Goal: Transaction & Acquisition: Purchase product/service

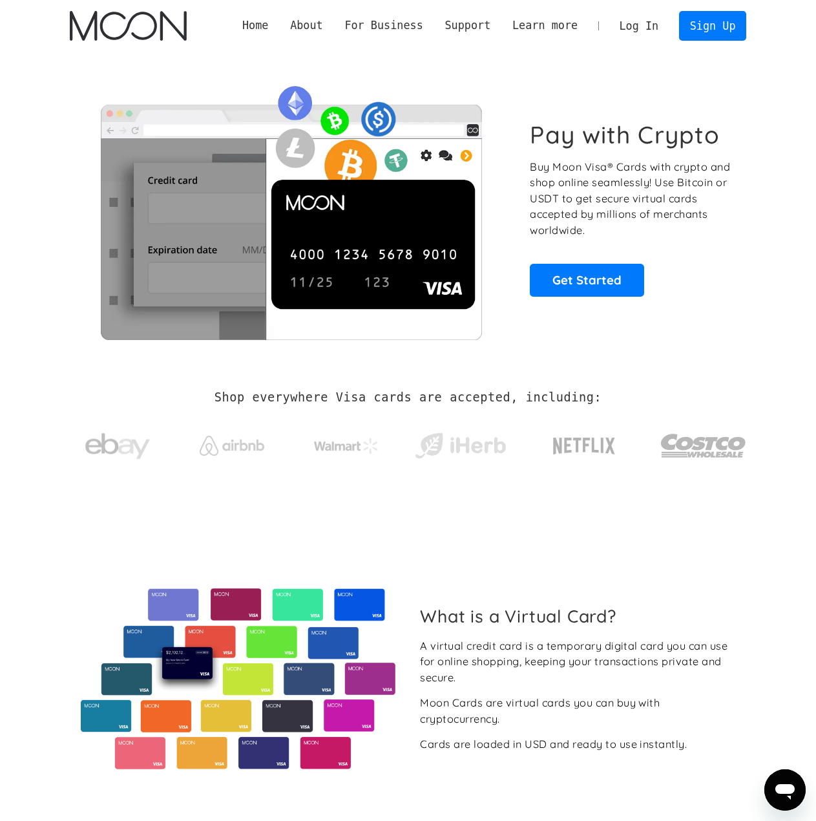
click at [648, 34] on link "Log In" at bounding box center [639, 26] width 61 height 28
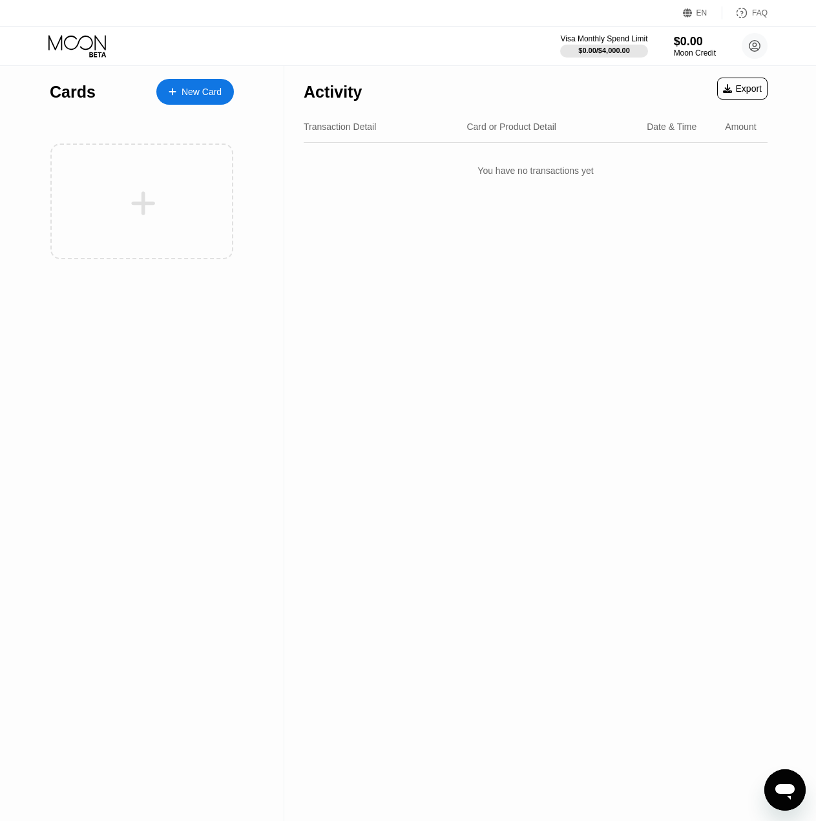
click at [201, 90] on div "New Card" at bounding box center [202, 92] width 40 height 11
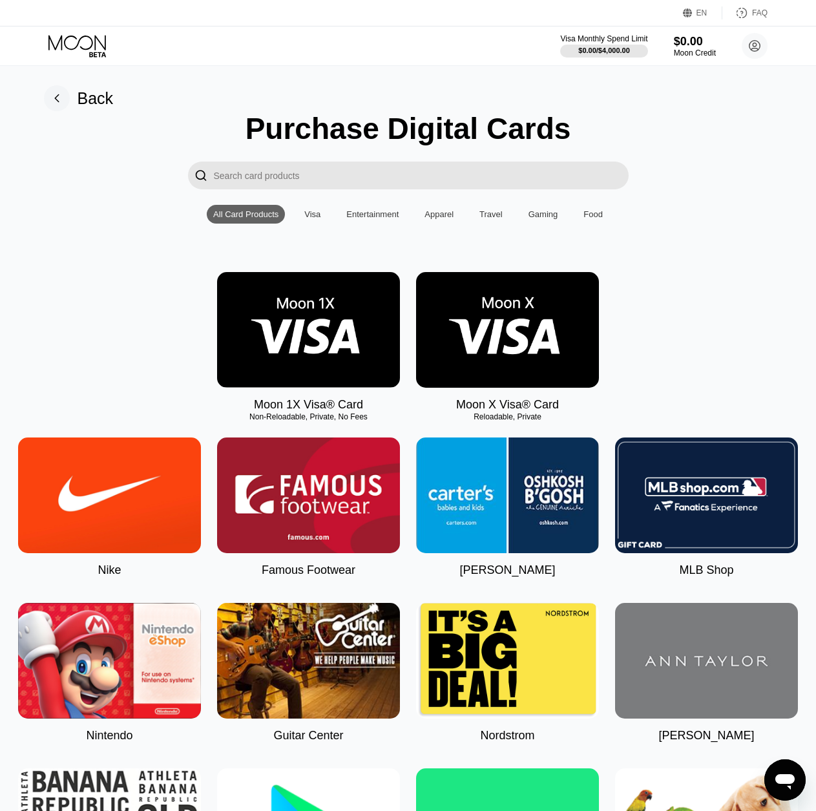
click at [315, 355] on img at bounding box center [308, 330] width 183 height 116
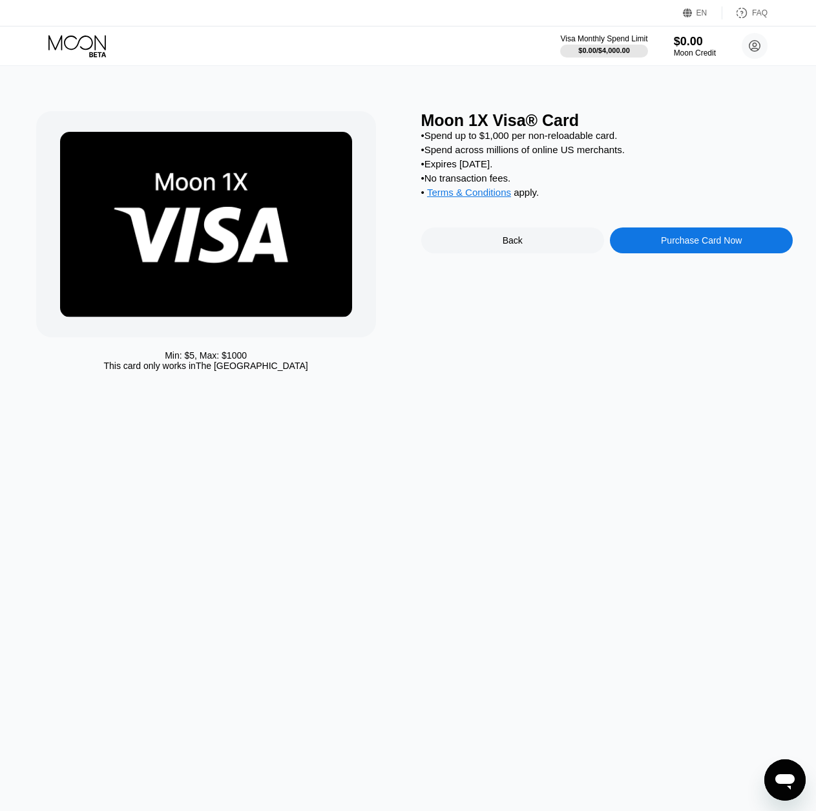
click at [699, 246] on div "Purchase Card Now" at bounding box center [701, 240] width 81 height 10
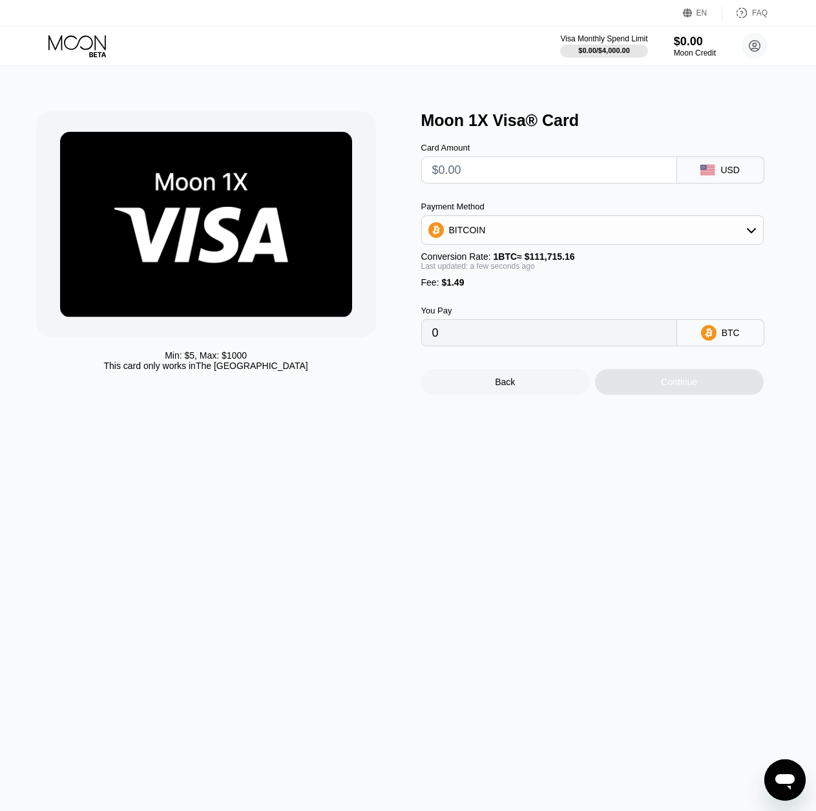
click at [467, 180] on input "text" at bounding box center [549, 170] width 234 height 26
type input "$1"
type input "0.00002229"
type input "$18"
type input "0.00017447"
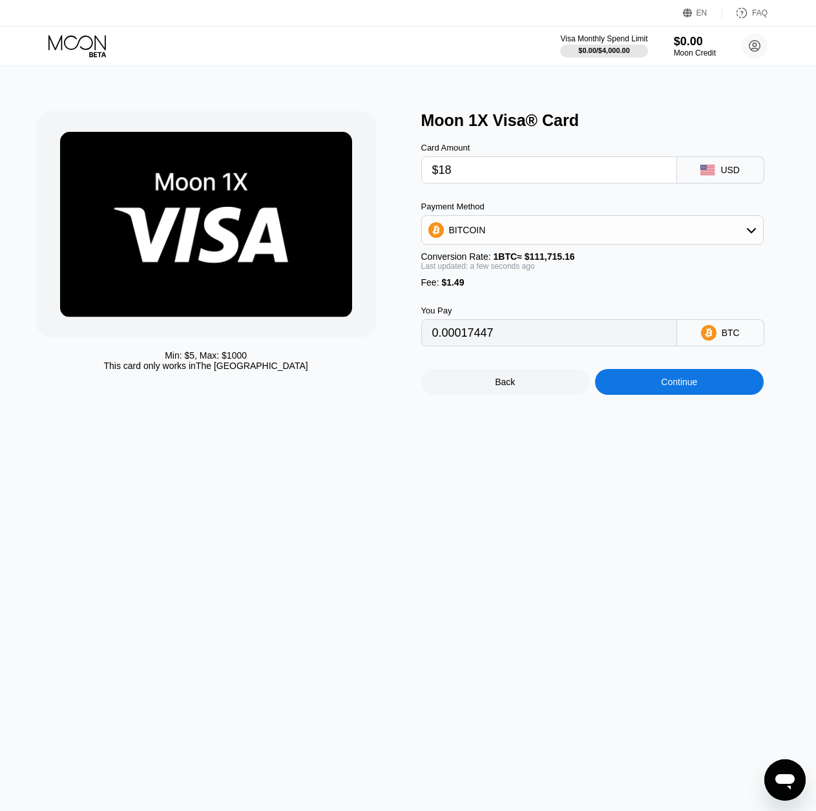
type input "$185"
type input "0.00166934"
type input "$185"
click at [505, 243] on div "BITCOIN" at bounding box center [592, 230] width 341 height 26
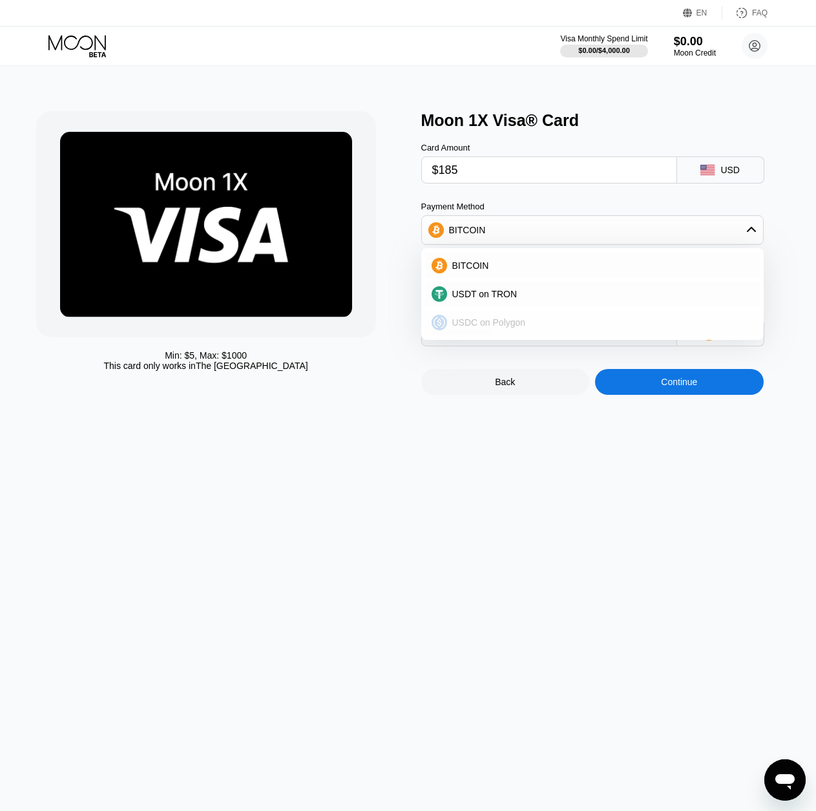
click at [494, 324] on span "USDC on Polygon" at bounding box center [489, 322] width 74 height 10
type input "186.49000000"
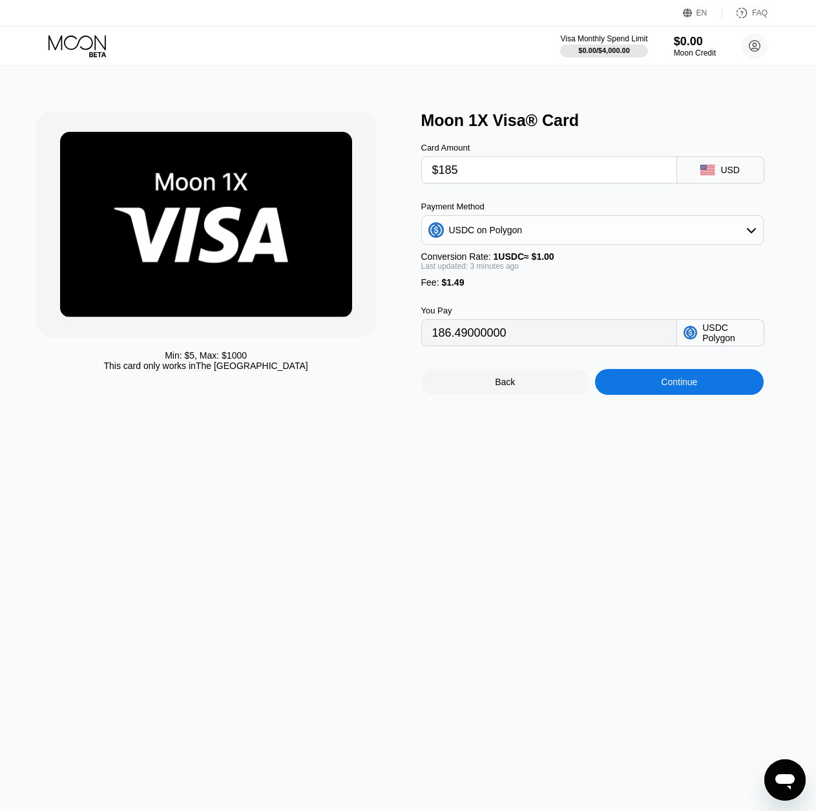
click at [483, 173] on input "$185" at bounding box center [549, 170] width 234 height 26
click at [648, 391] on div "Continue" at bounding box center [679, 382] width 169 height 26
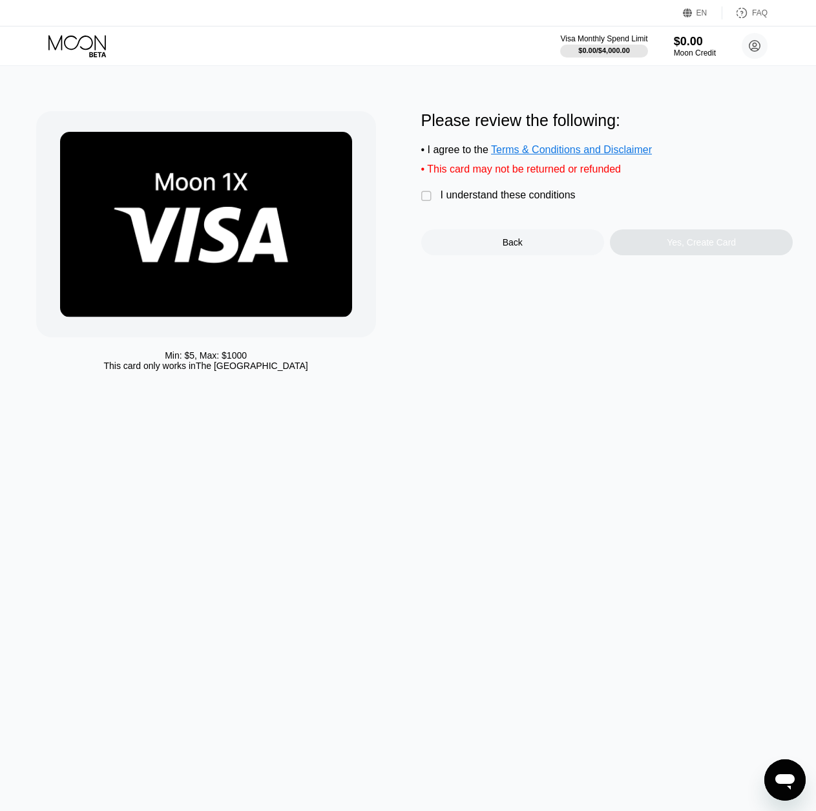
click at [431, 198] on div "" at bounding box center [427, 196] width 13 height 13
click at [699, 255] on div "Yes, Create Card" at bounding box center [701, 242] width 183 height 26
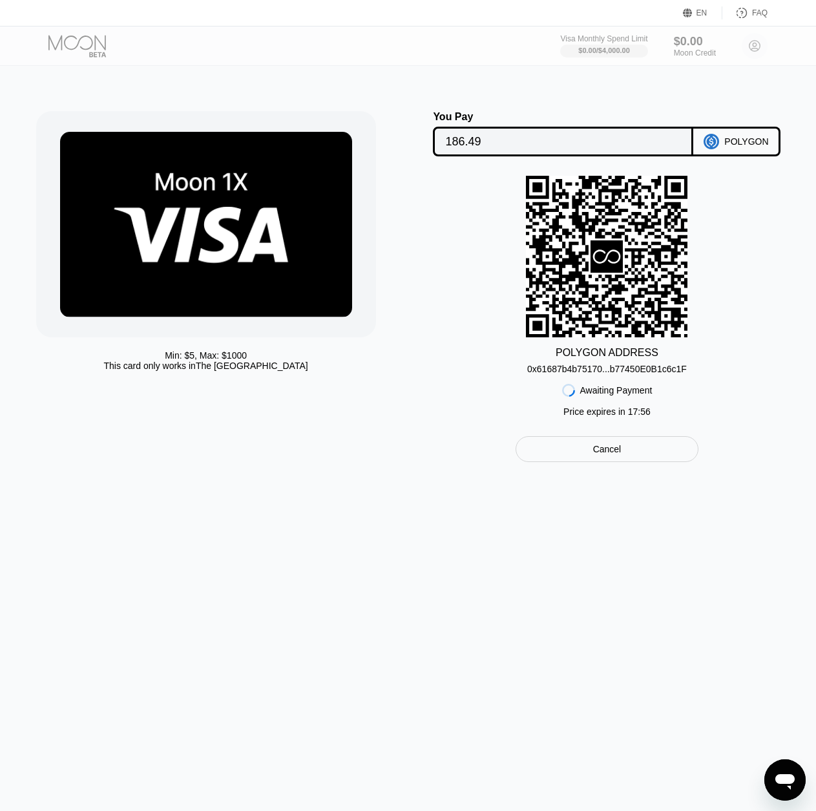
click at [745, 153] on div "POLYGON" at bounding box center [737, 142] width 87 height 30
click at [580, 462] on div "Cancel" at bounding box center [607, 449] width 182 height 26
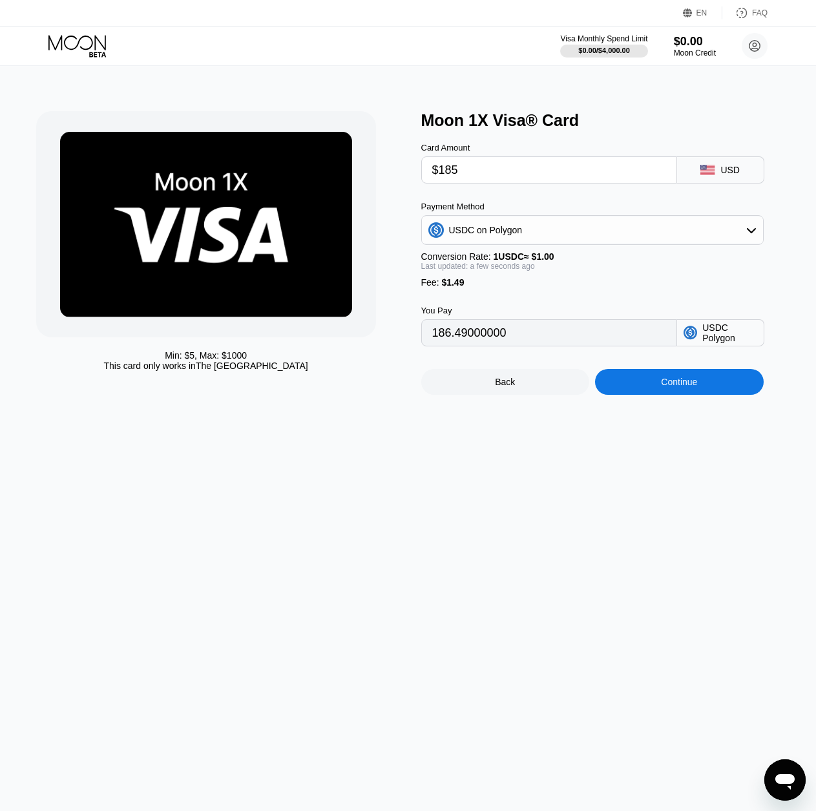
click at [488, 231] on div "USDC on Polygon" at bounding box center [486, 230] width 74 height 10
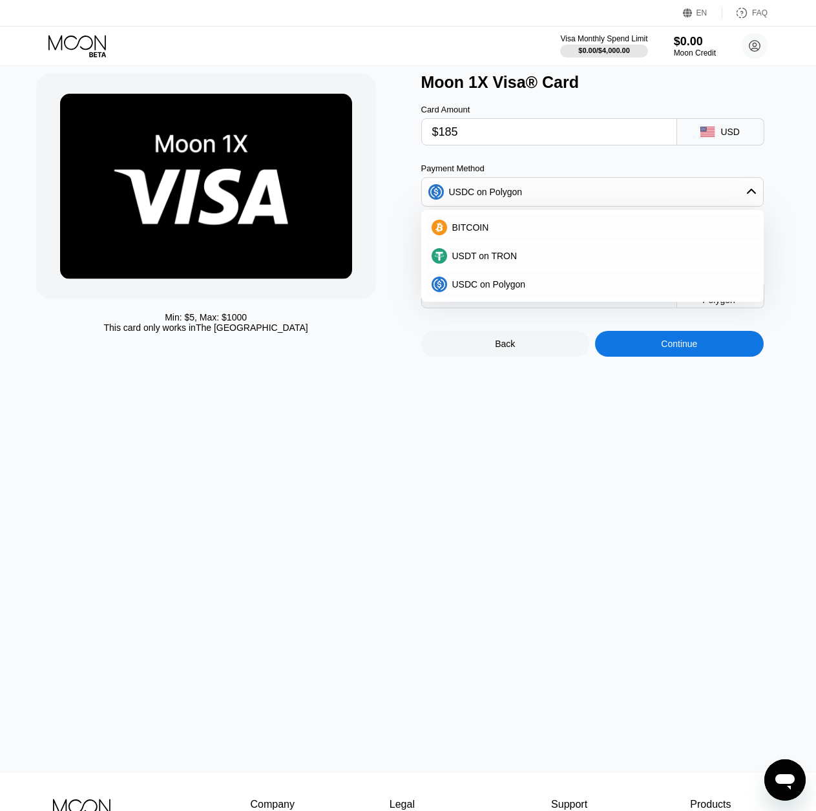
scroll to position [5, 0]
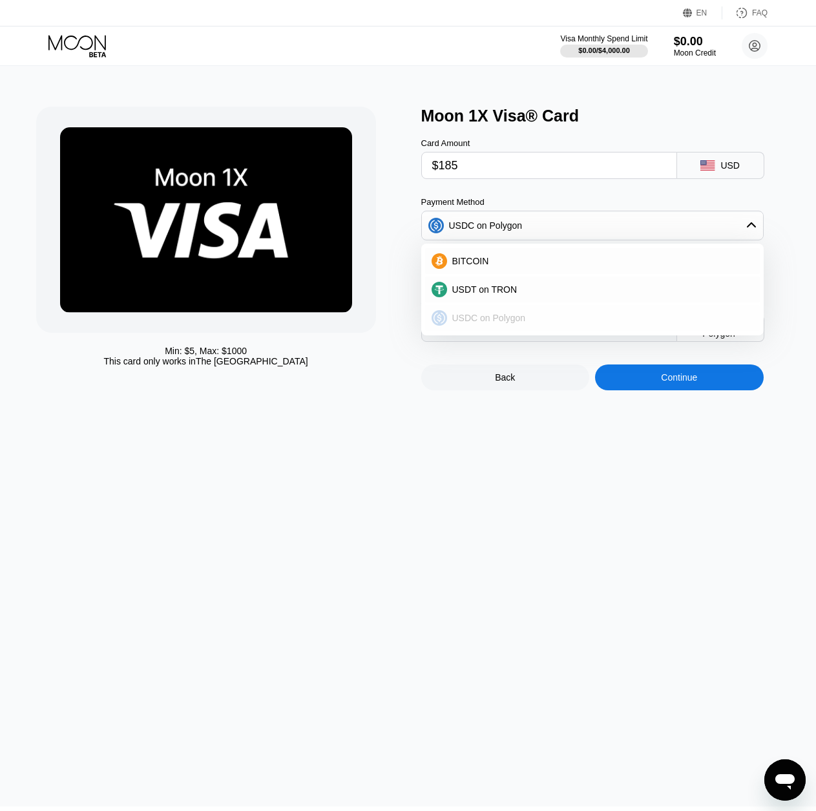
click at [514, 330] on div "USDC on Polygon" at bounding box center [592, 318] width 335 height 26
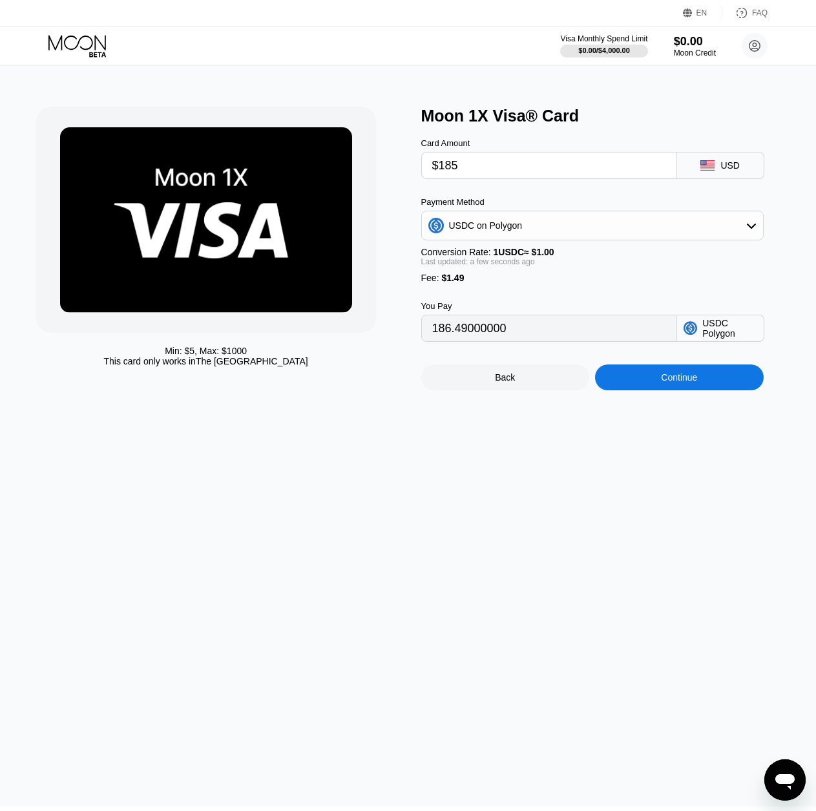
click at [653, 390] on div "Continue" at bounding box center [679, 378] width 169 height 26
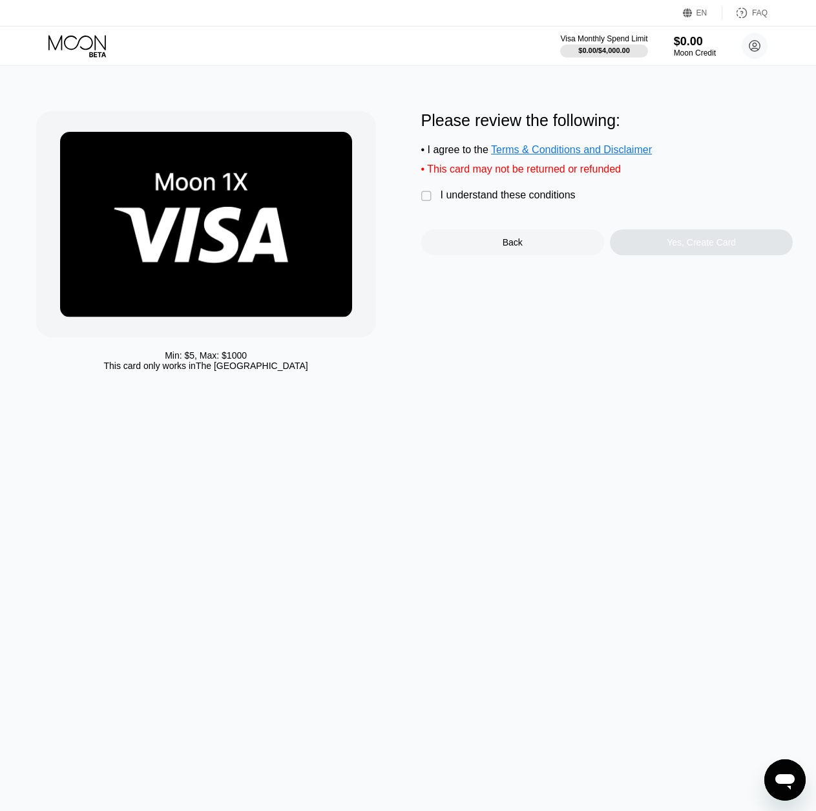
drag, startPoint x: 465, startPoint y: 201, endPoint x: 522, endPoint y: 220, distance: 59.9
click at [465, 200] on div "I understand these conditions" at bounding box center [508, 195] width 135 height 12
click at [664, 264] on div "Please review the following: • I agree to the Terms & Conditions and Disclaimer…" at bounding box center [607, 244] width 372 height 266
click at [665, 255] on div "Yes, Create Card" at bounding box center [701, 242] width 183 height 26
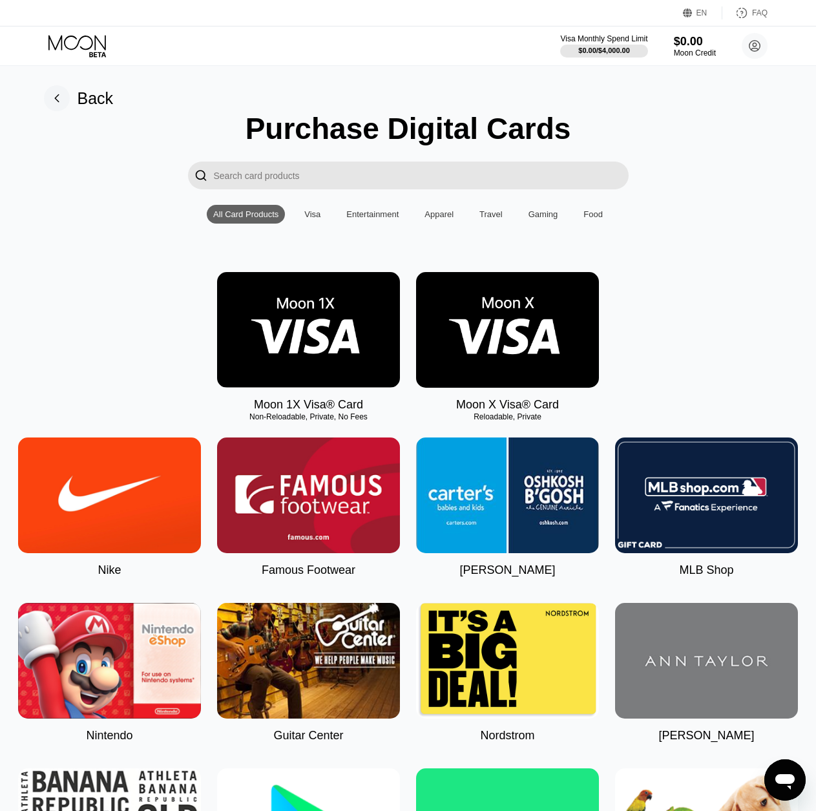
click at [300, 330] on img at bounding box center [308, 330] width 183 height 116
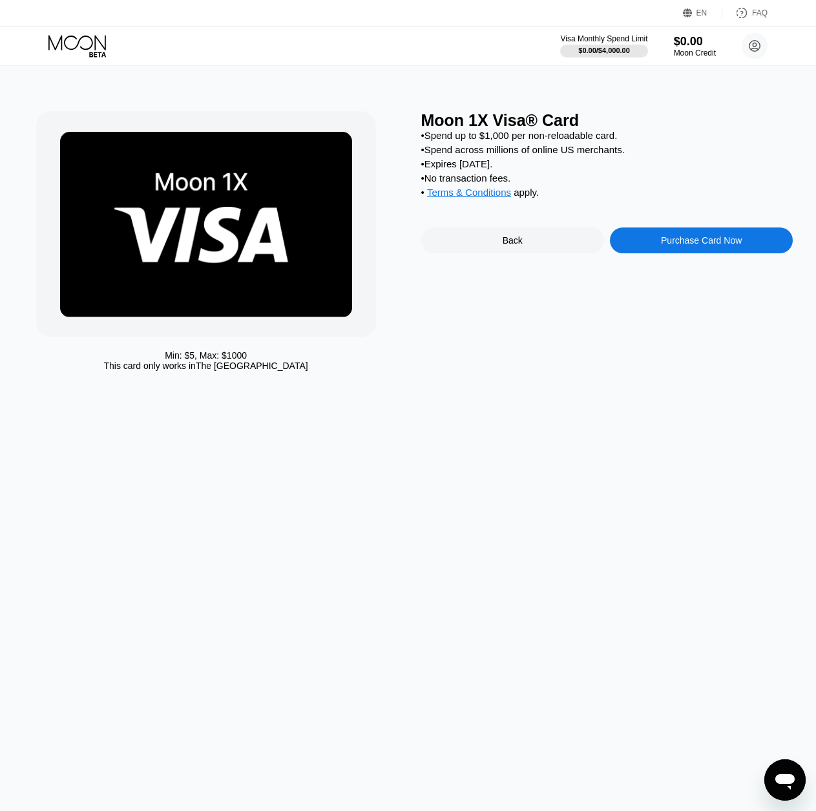
drag, startPoint x: 468, startPoint y: 169, endPoint x: 517, endPoint y: 177, distance: 49.7
click at [509, 169] on div "• Expires in 2 months." at bounding box center [607, 163] width 372 height 11
click at [577, 204] on div "• Spend up to $1,000 per non-reloadable card. • Spend across millions of online…" at bounding box center [607, 167] width 372 height 74
click at [661, 324] on div "Moon 1X Visa® Card • Spend up to $1,000 per non-reloadable card. • Spend across…" at bounding box center [607, 244] width 372 height 266
click at [668, 253] on div "Purchase Card Now" at bounding box center [701, 241] width 183 height 26
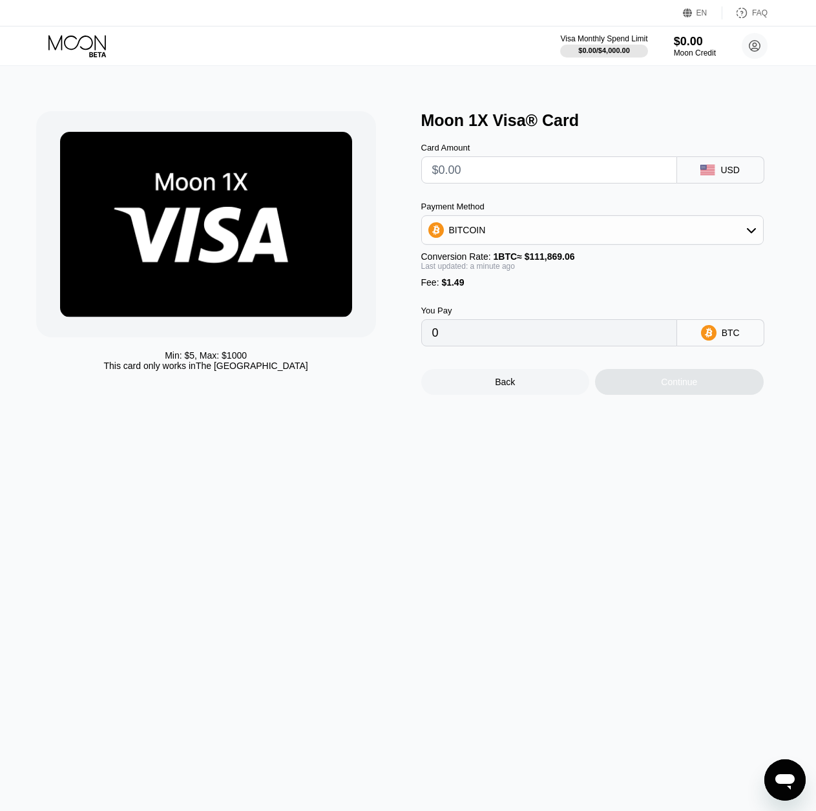
click at [490, 178] on input "text" at bounding box center [549, 170] width 234 height 26
type input "$1"
type input "0.00002226"
type input "0"
type input "$1"
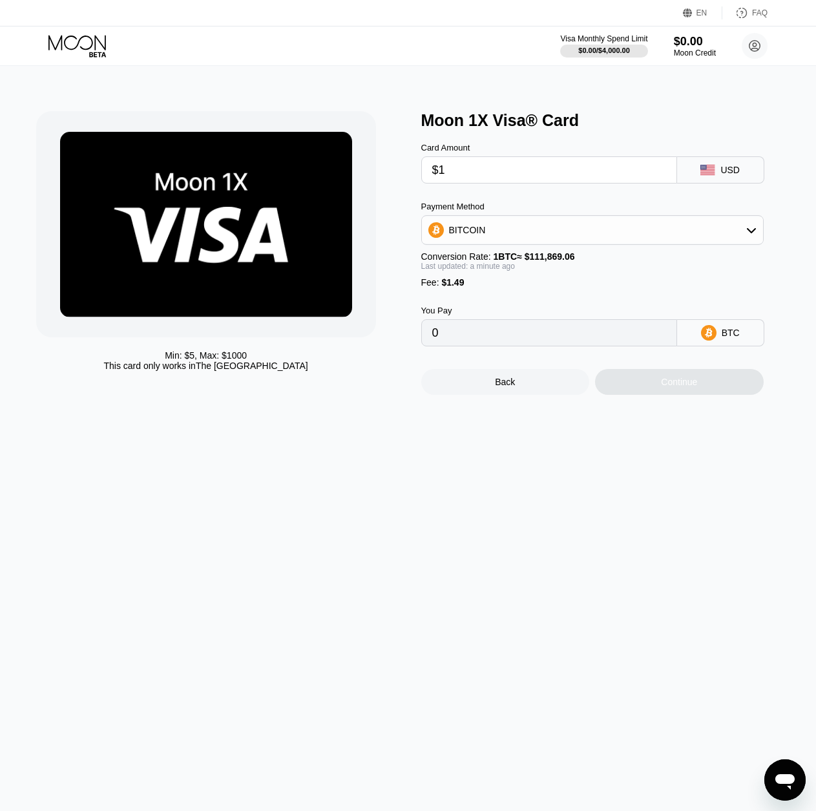
type input "0.00002226"
type input "$10"
type input "0.00010271"
type input "$1"
type input "0.00002226"
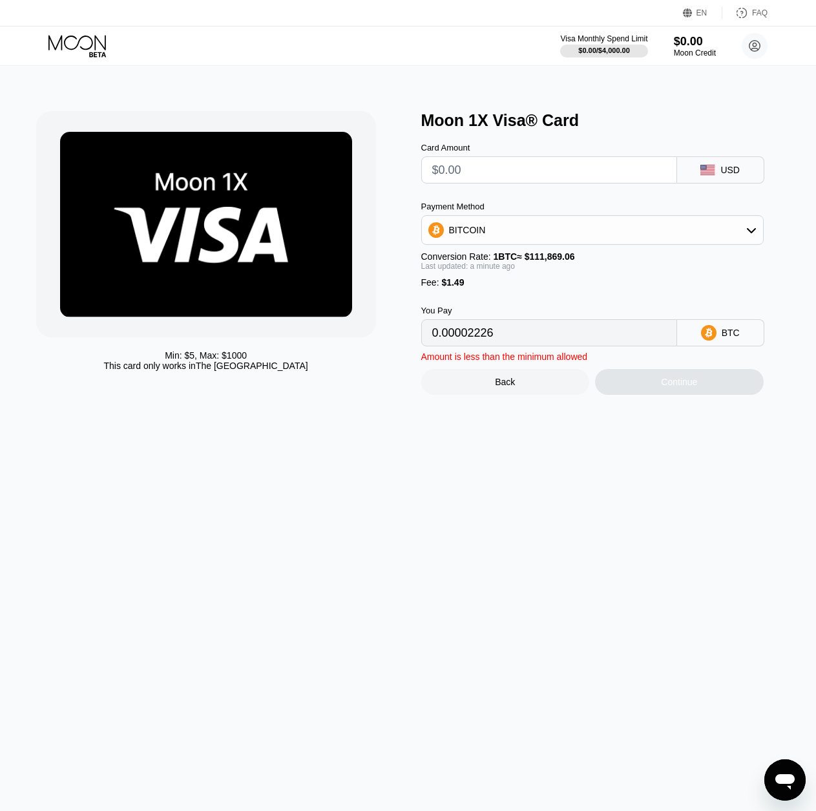
type input "0"
type input "$5"
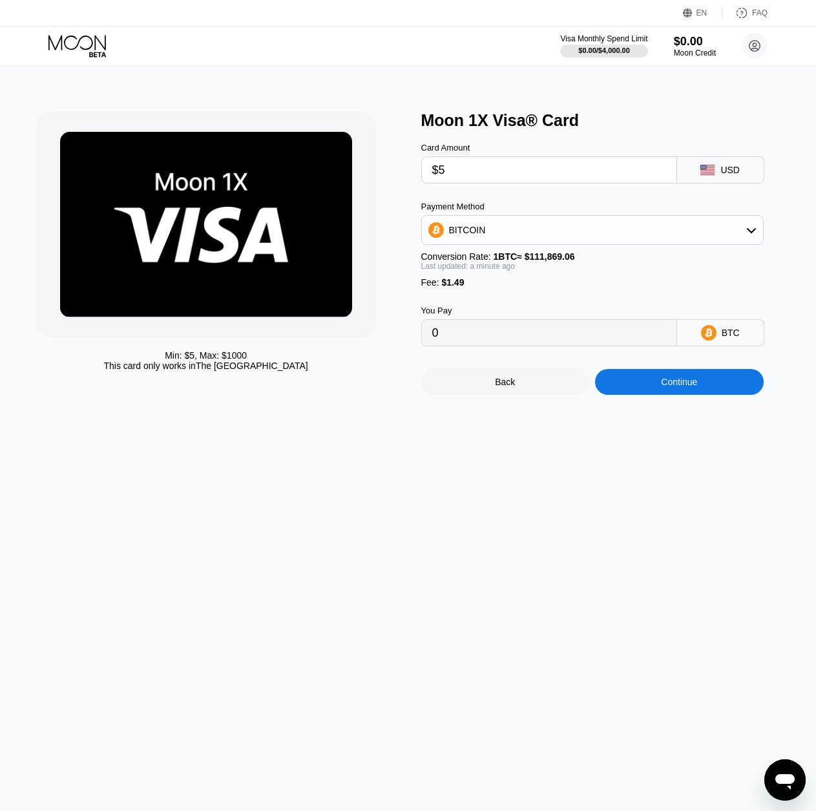
type input "0.00005802"
type input "0"
type input "$2"
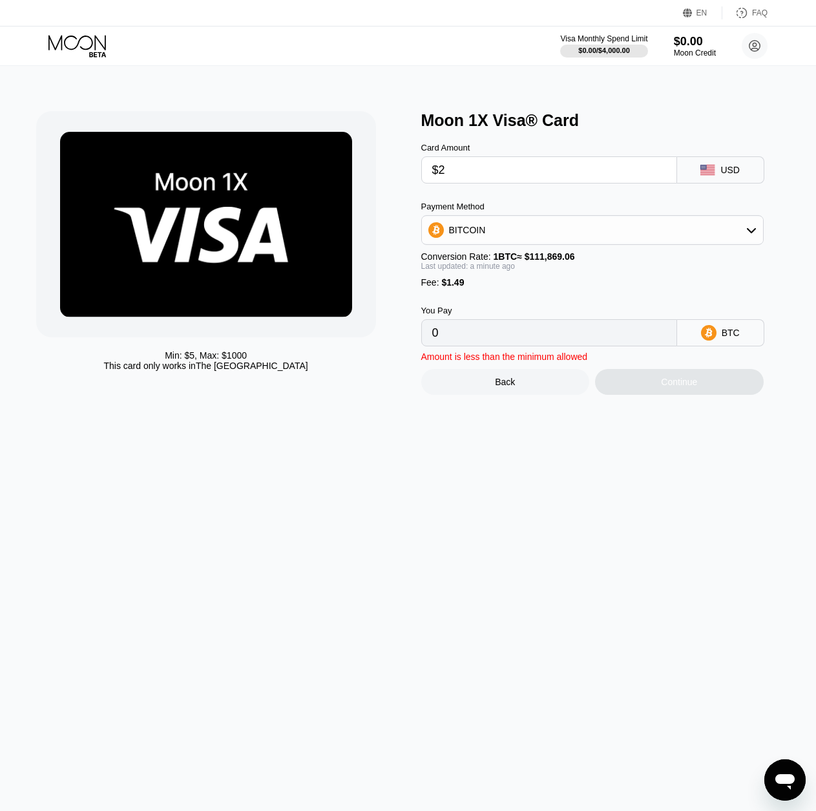
type input "0.00003120"
type input "0"
type input "$3"
type input "0.00004014"
type input "0"
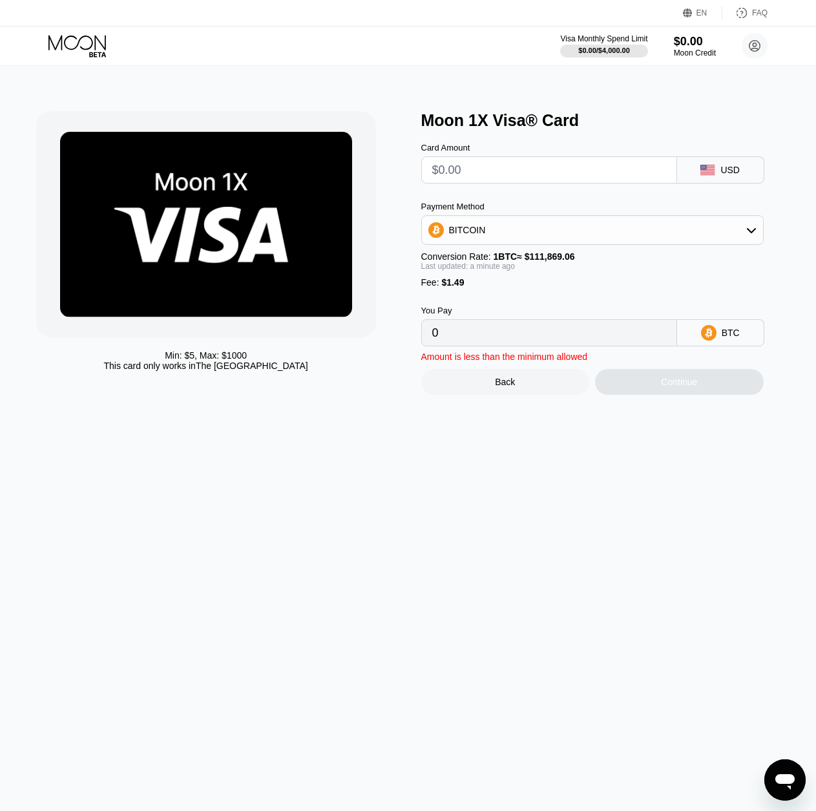
type input "$4"
type input "0.00004908"
type input "0"
type input "$5"
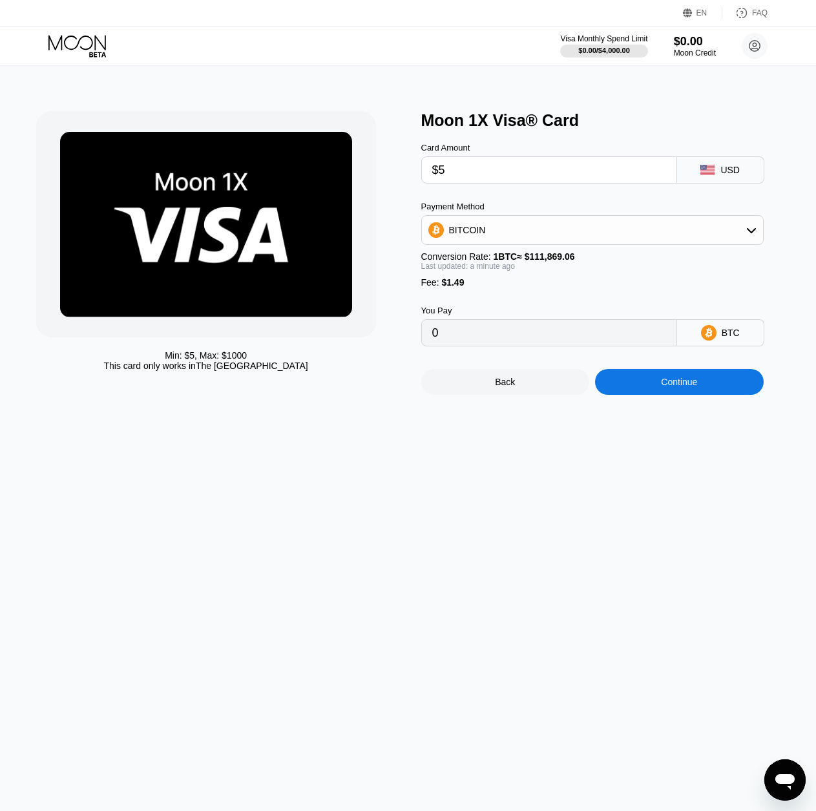
type input "0.00005802"
type input "$5"
click at [593, 238] on div "BITCOIN" at bounding box center [592, 230] width 341 height 26
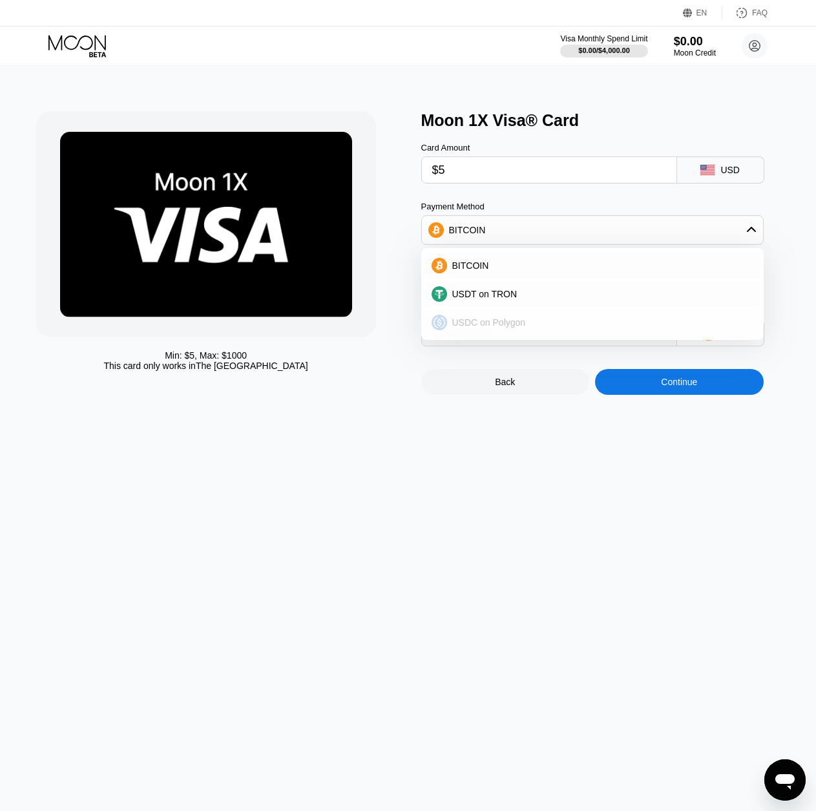
click at [507, 323] on span "USDC on Polygon" at bounding box center [489, 322] width 74 height 10
type input "6.49000000"
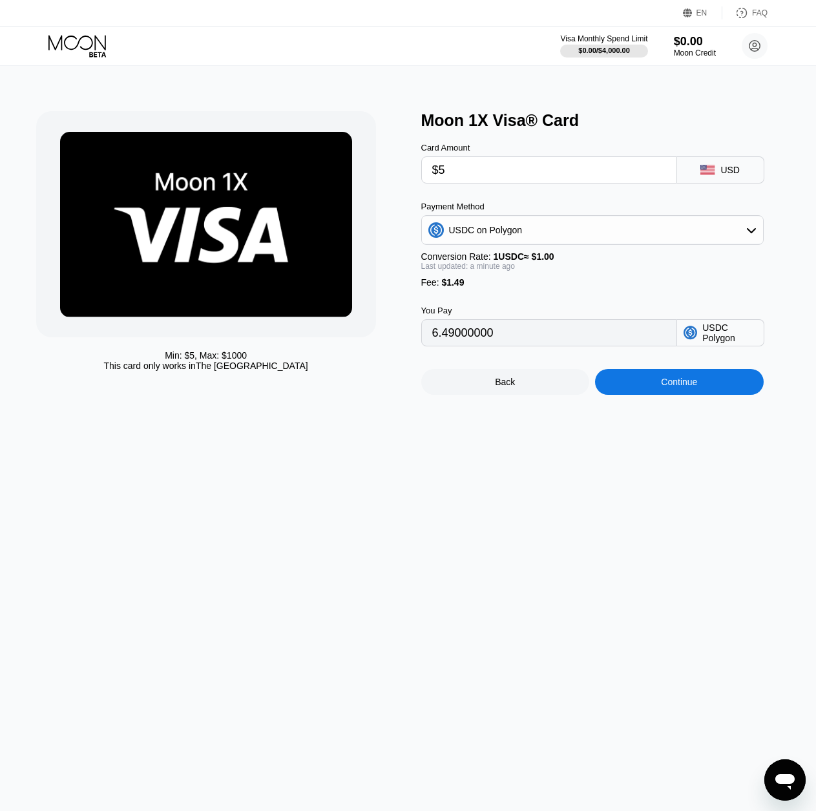
click at [483, 178] on input "$5" at bounding box center [549, 170] width 234 height 26
type input "0"
type input "$1"
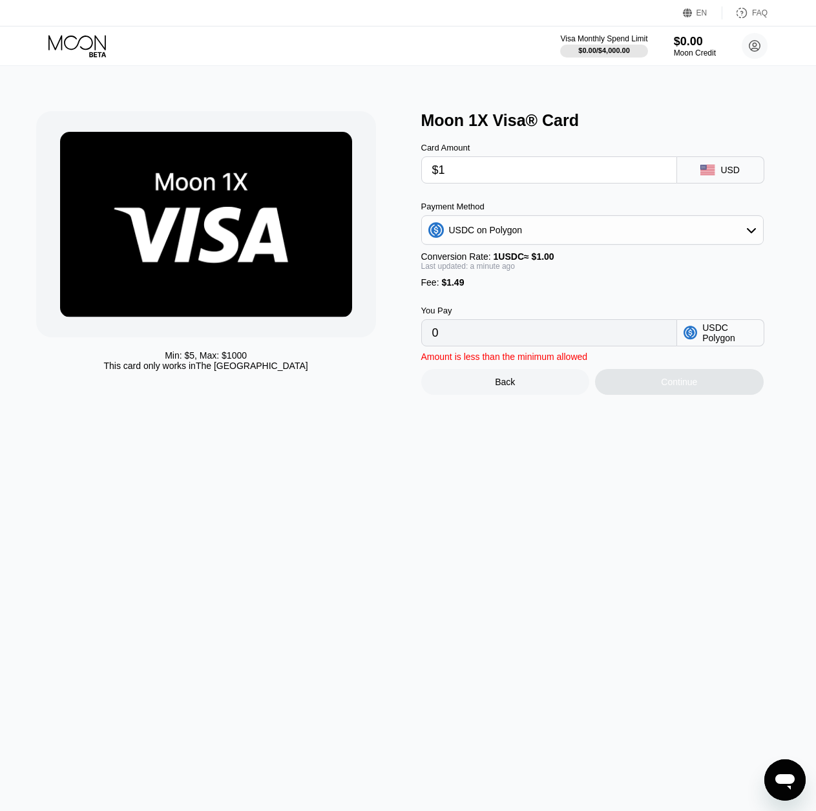
type input "2.49000000"
type input "0"
type input "$5"
type input "6.49000000"
click at [653, 395] on div "Continue" at bounding box center [679, 382] width 169 height 26
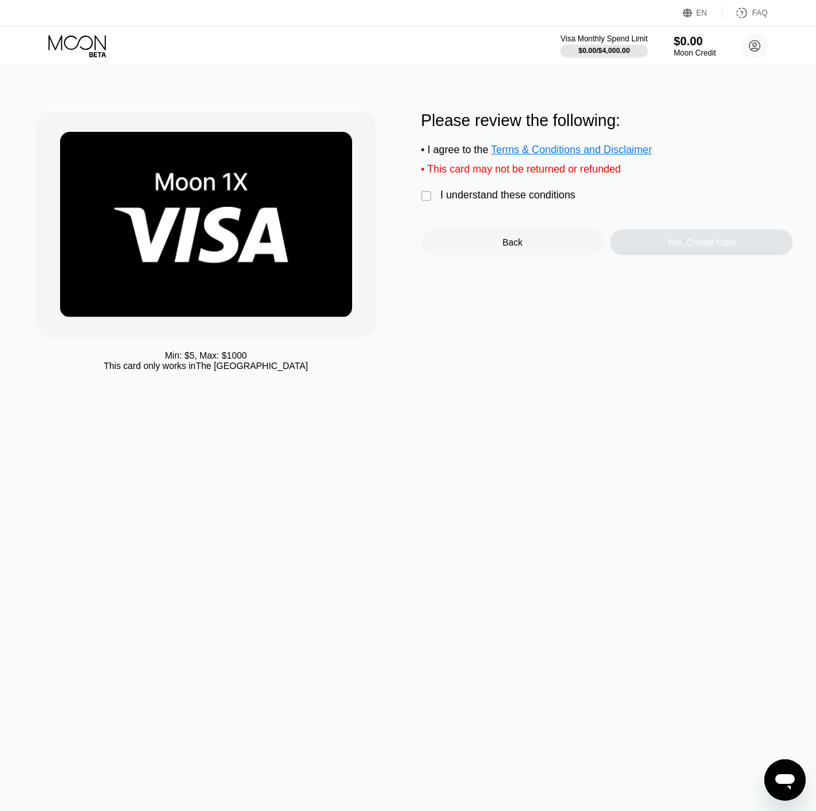
click at [436, 198] on div " I understand these conditions" at bounding box center [501, 196] width 161 height 14
click at [657, 238] on div "Yes, Create Card" at bounding box center [701, 242] width 183 height 26
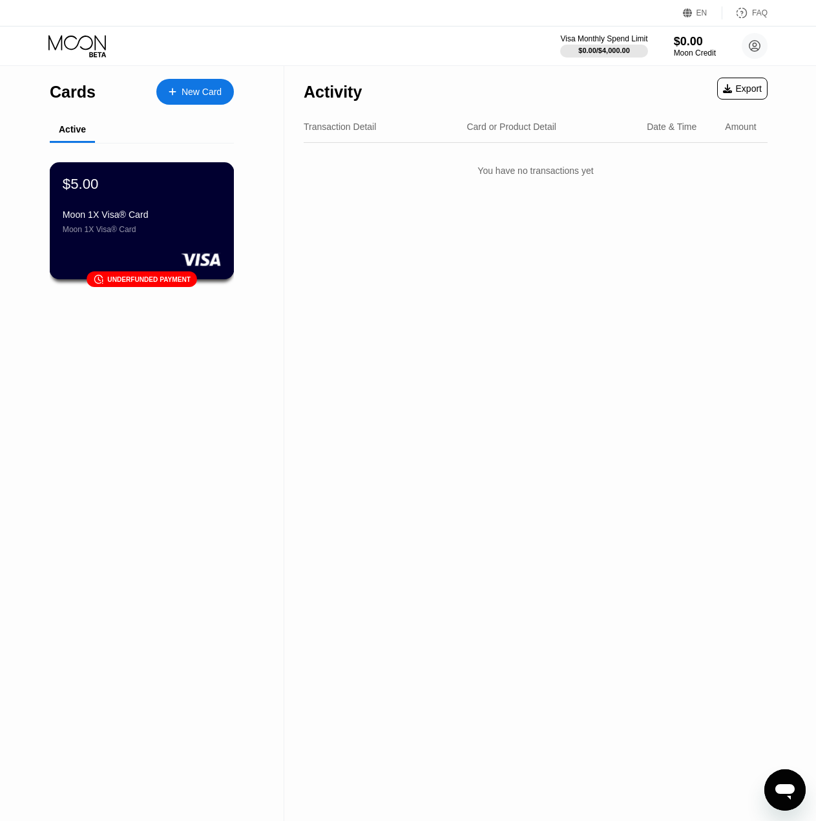
click at [145, 274] on div "󰗎 Underfunded payment" at bounding box center [142, 279] width 111 height 16
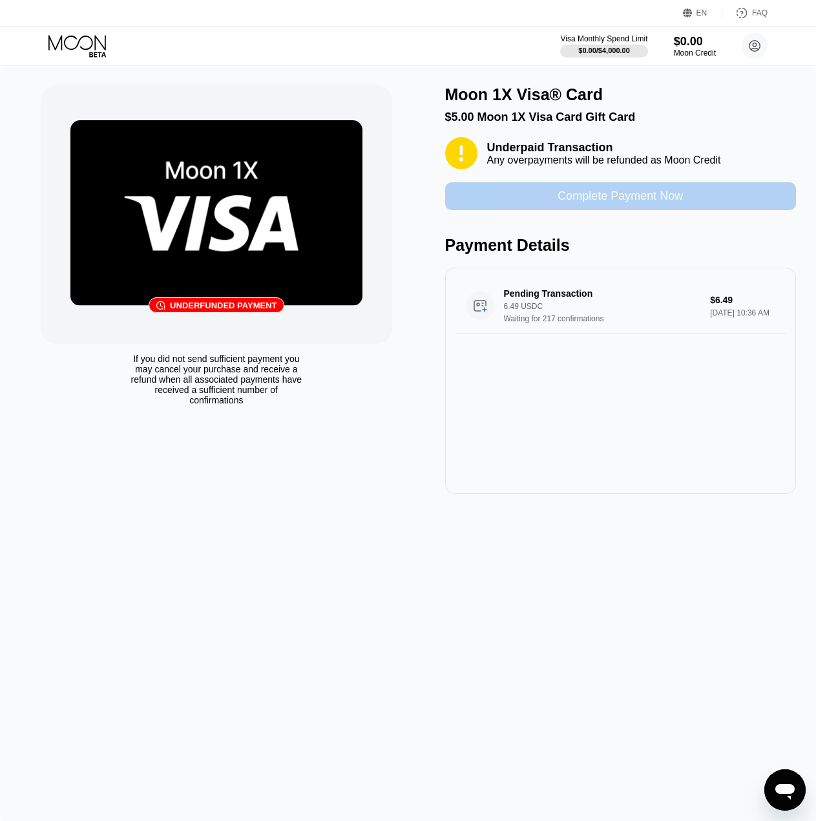
click at [605, 196] on div "Complete Payment Now" at bounding box center [620, 196] width 125 height 15
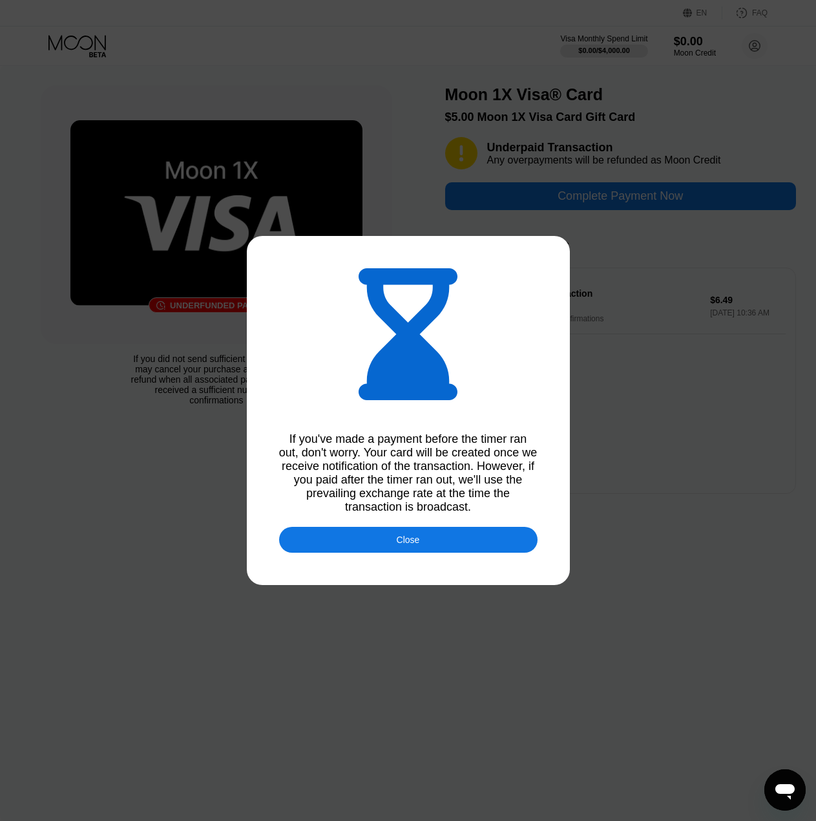
click at [395, 543] on div "Close" at bounding box center [408, 540] width 259 height 26
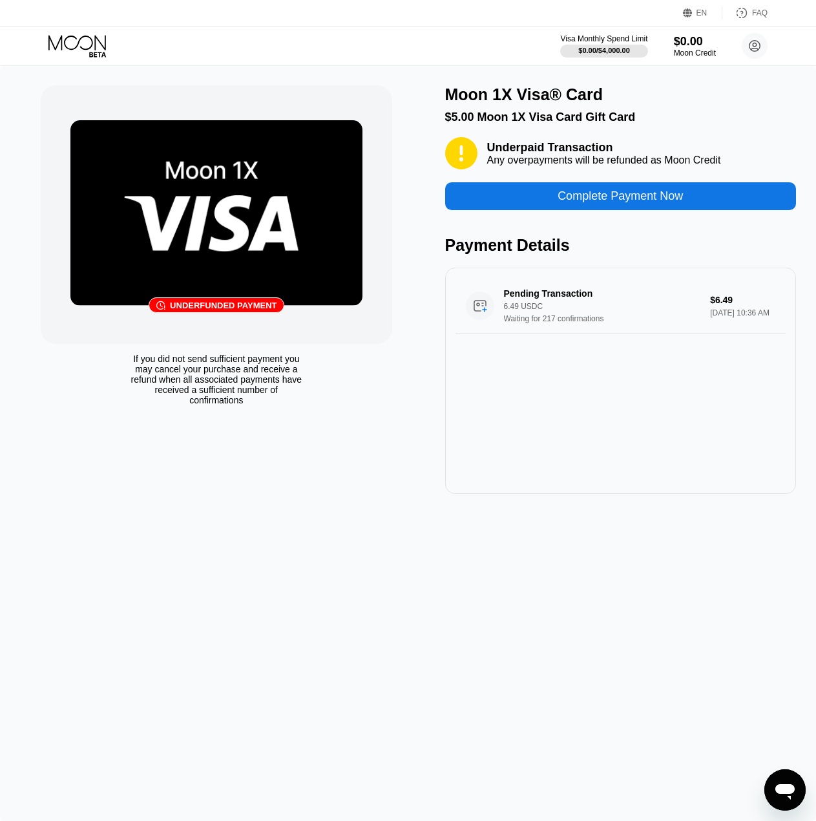
click at [626, 193] on div "Complete Payment Now" at bounding box center [620, 196] width 351 height 28
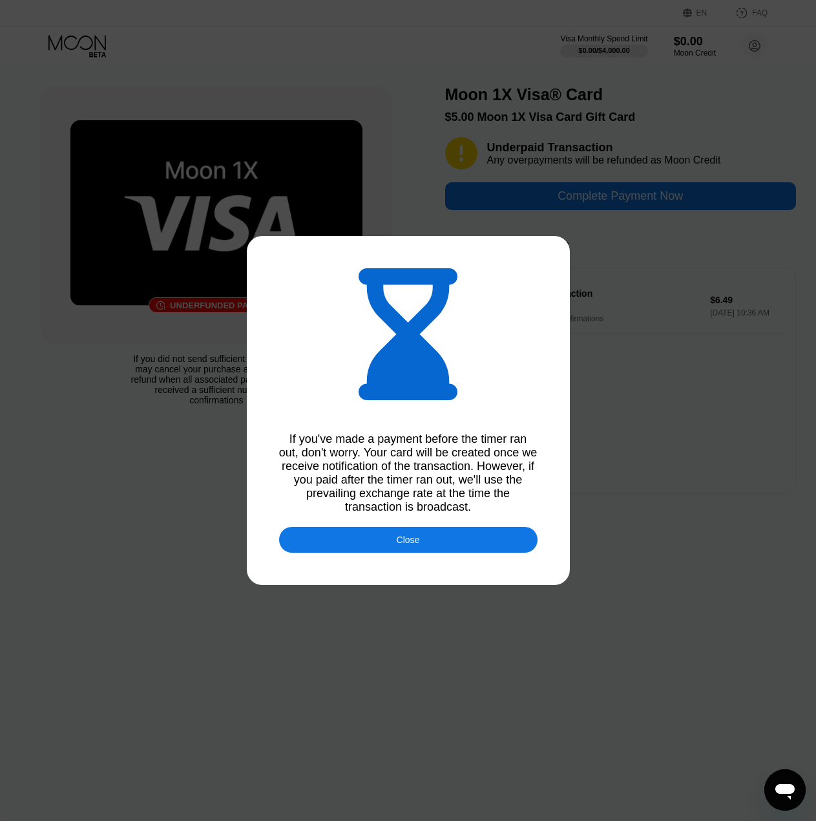
drag, startPoint x: 402, startPoint y: 551, endPoint x: 410, endPoint y: 545, distance: 9.7
click at [402, 545] on div "Close" at bounding box center [408, 540] width 23 height 10
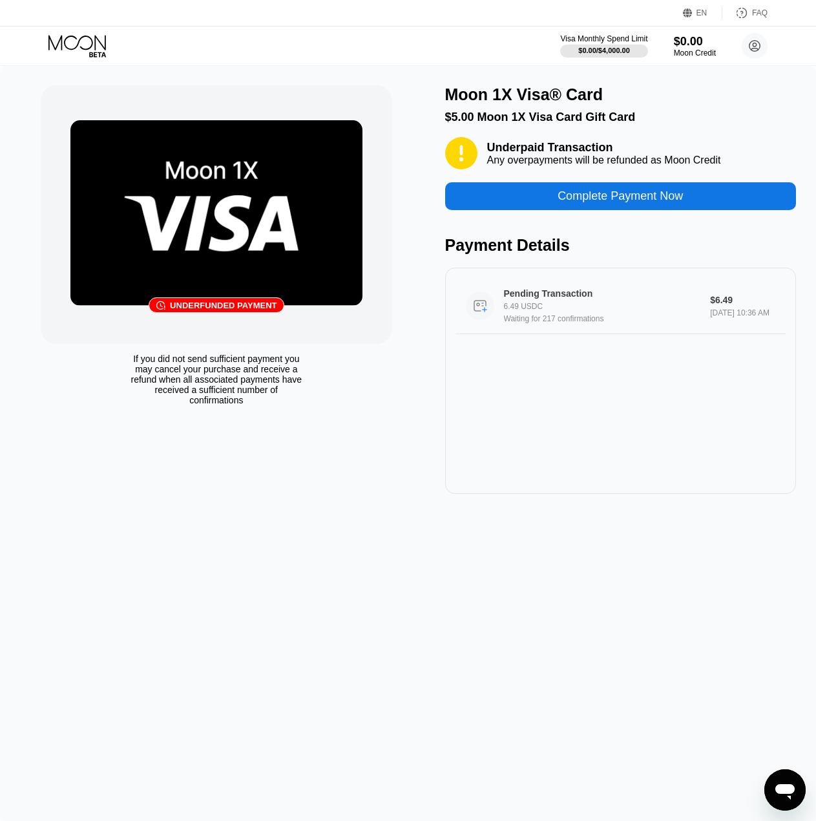
click at [653, 311] on div "6.49 USDC" at bounding box center [609, 306] width 211 height 9
click at [494, 407] on div "Pending Transaction 6.49 USDC Waiting for 217 confirmations $6.49 Sep 22, 2025 …" at bounding box center [620, 381] width 351 height 226
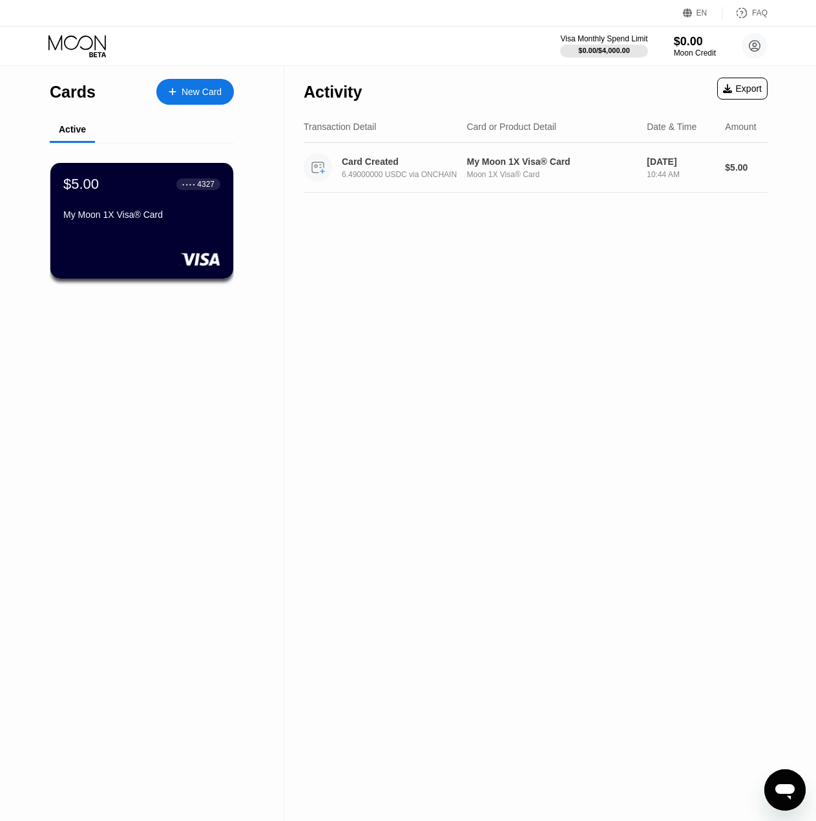
click at [583, 169] on div "My Moon 1X Visa® Card Moon 1X Visa® Card" at bounding box center [552, 167] width 170 height 23
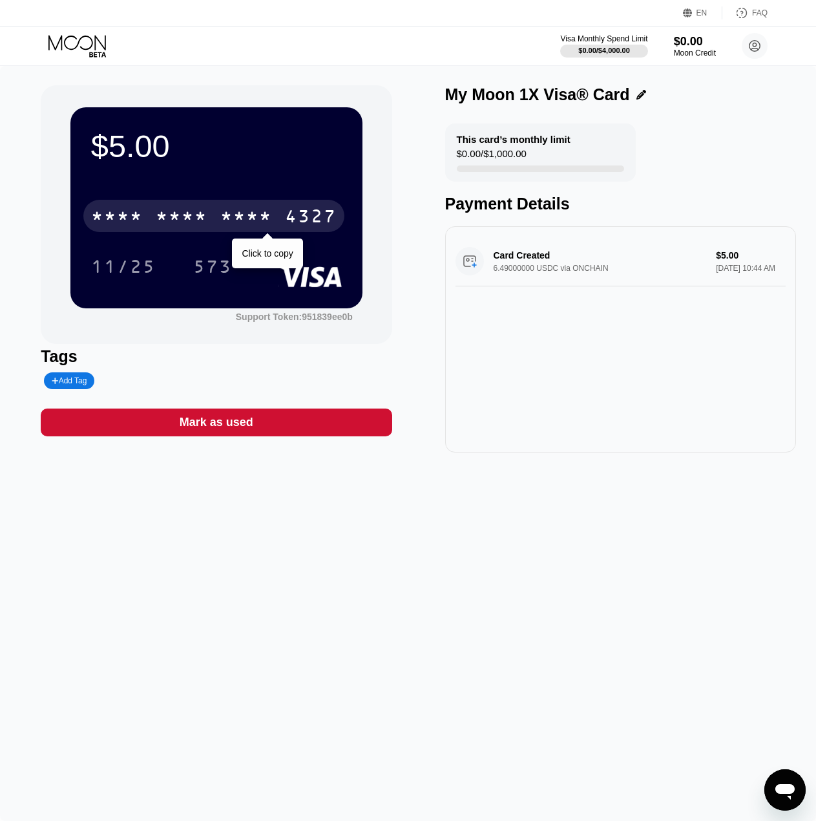
click at [252, 213] on div "* * * *" at bounding box center [246, 217] width 52 height 21
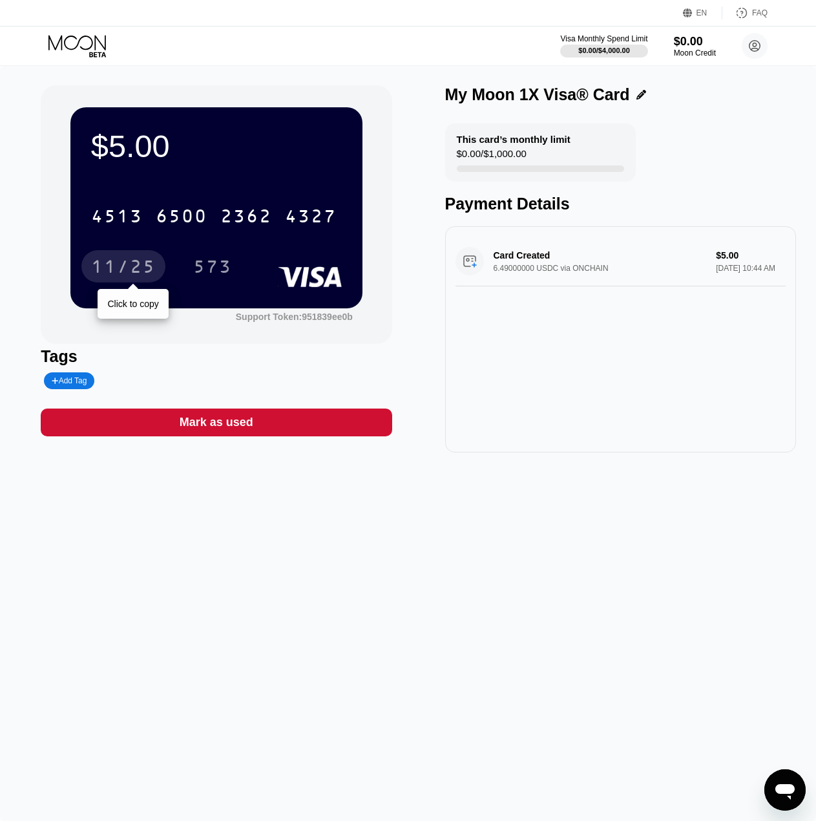
click at [127, 273] on div "11/25" at bounding box center [123, 268] width 65 height 21
click at [791, 782] on icon "פתח את חלון הודעות הטקסט" at bounding box center [785, 789] width 23 height 23
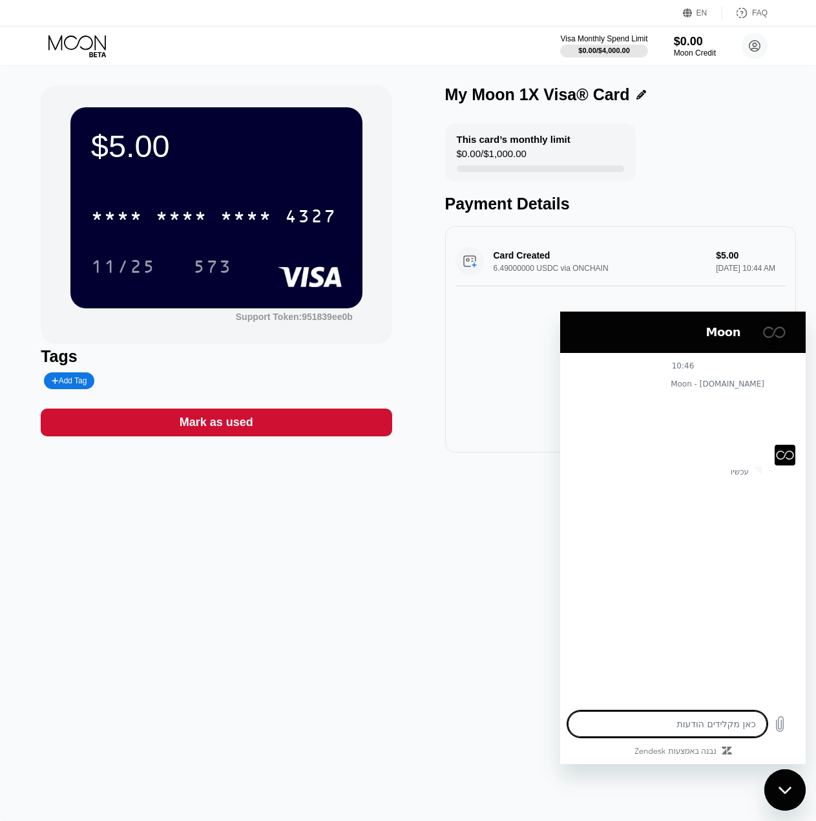
type textarea "x"
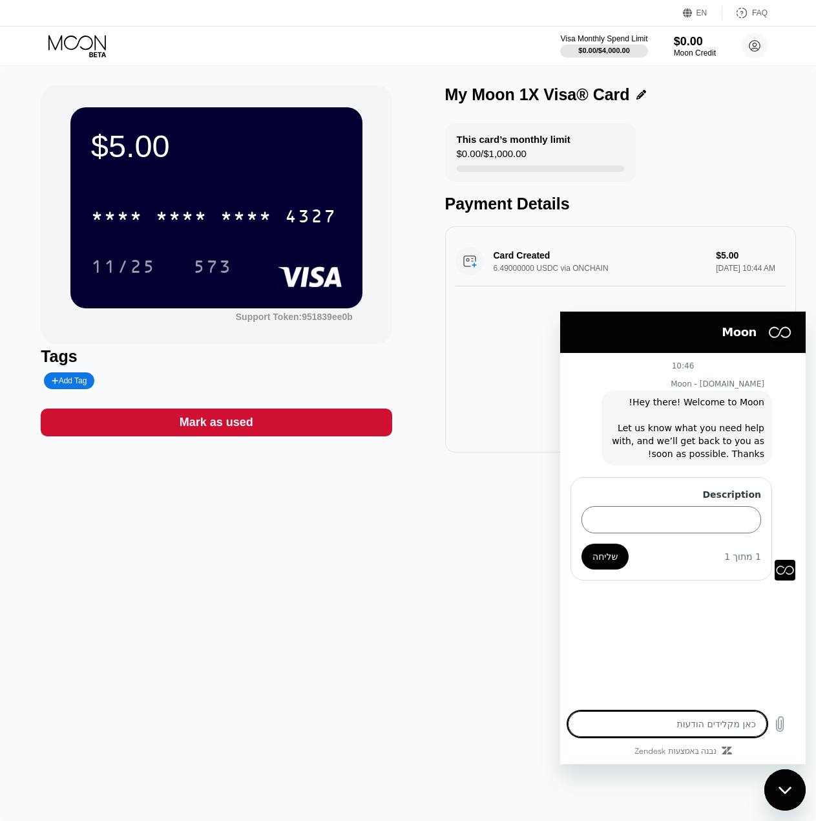
click at [631, 712] on textarea at bounding box center [667, 724] width 199 height 26
click at [644, 517] on input "Description" at bounding box center [672, 518] width 180 height 27
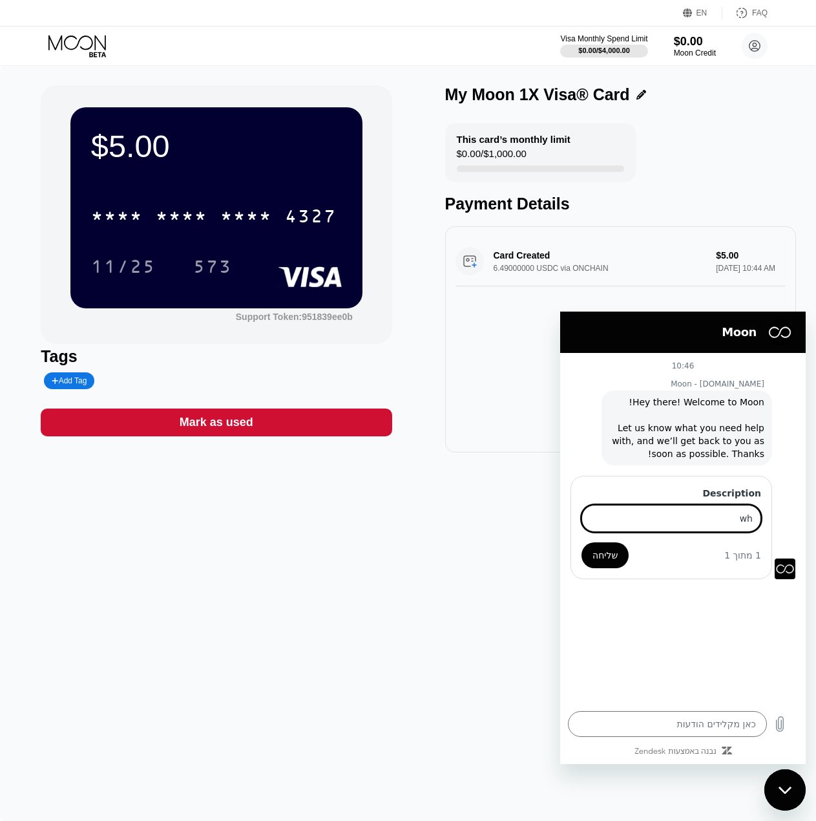
type input "w"
type input "purchase declined"
click at [582, 542] on button "שליחה" at bounding box center [605, 555] width 47 height 26
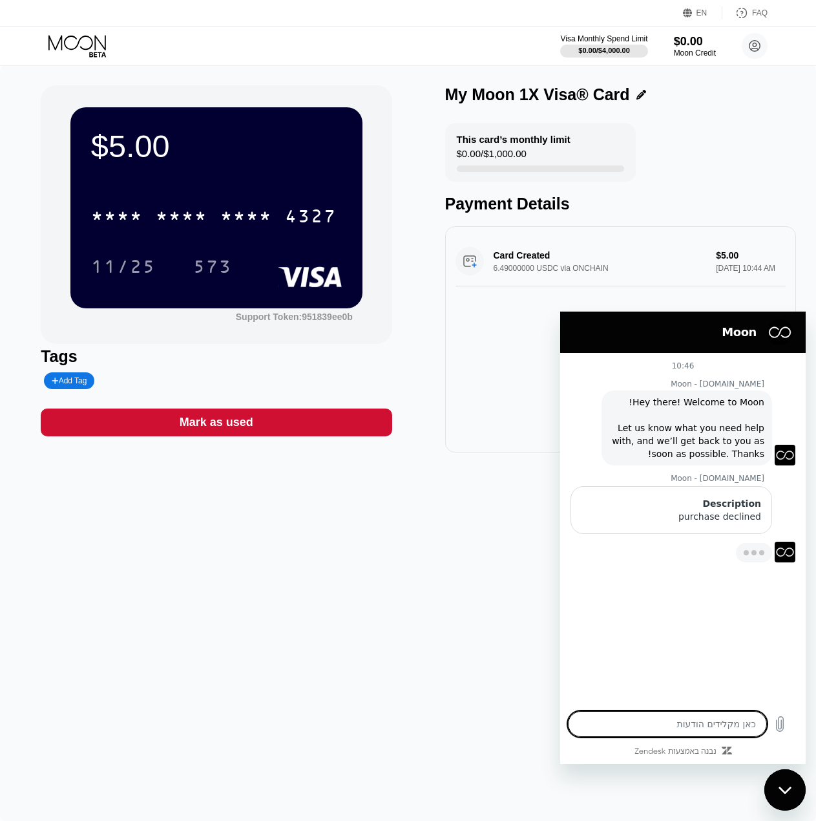
type textarea "x"
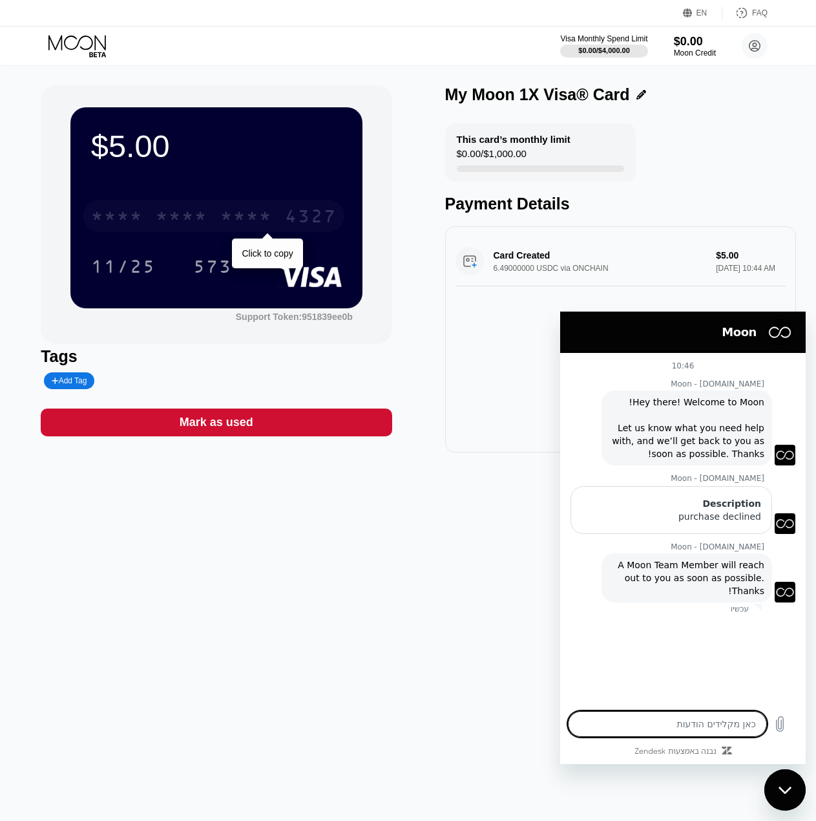
click at [169, 218] on div "* * * *" at bounding box center [182, 217] width 52 height 21
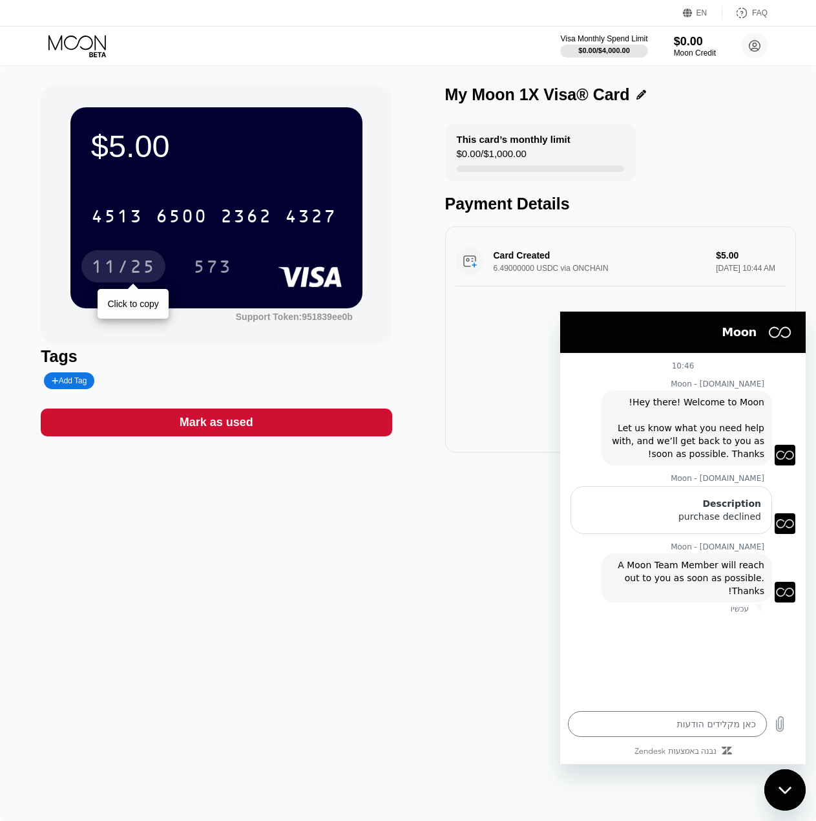
click at [120, 277] on div "11/25" at bounding box center [123, 268] width 65 height 21
click at [639, 718] on textarea at bounding box center [667, 724] width 199 height 26
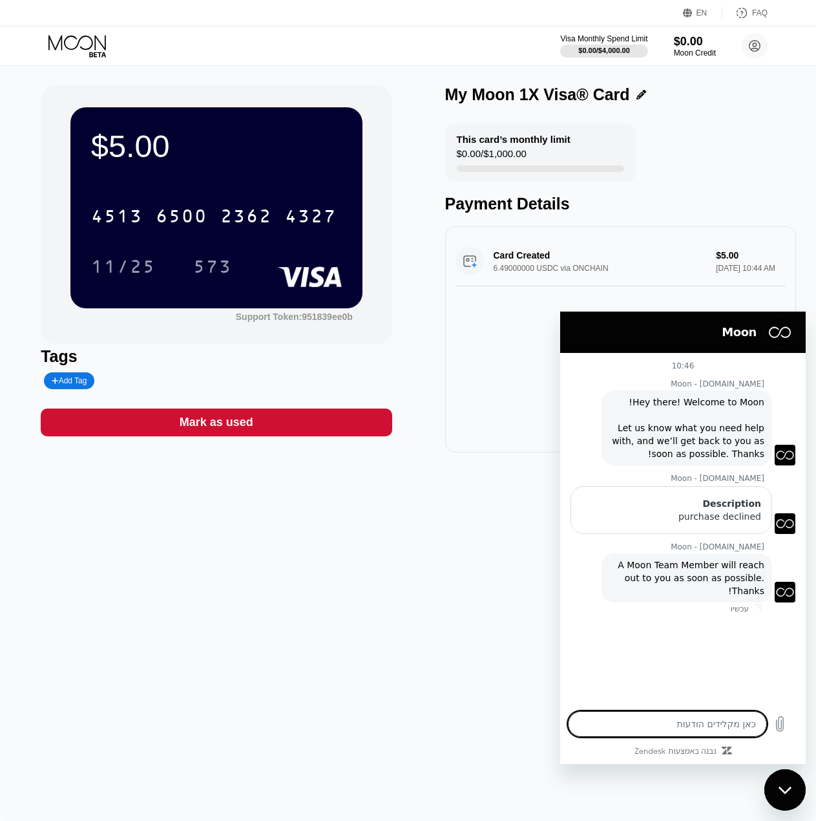
click at [250, 567] on div "$5.00 4513 6500 2362 4327 11/25 573 Support Token: 951839ee0b Tags Add Tag Mark…" at bounding box center [408, 443] width 816 height 755
click at [652, 727] on textarea at bounding box center [667, 724] width 199 height 26
type textarea "?"
type textarea "x"
click at [535, 530] on div "$5.00 4513 6500 2362 4327 11/25 573 Support Token: 951839ee0b Tags Add Tag Mark…" at bounding box center [408, 443] width 816 height 755
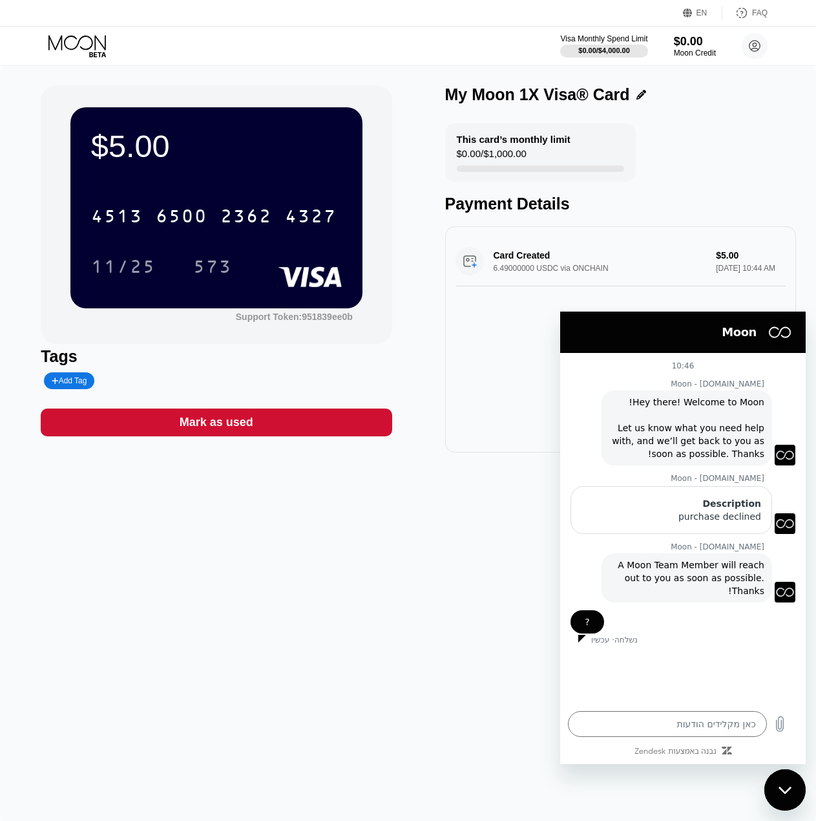
click at [779, 779] on div "סגור את חלון הודעות הטקסט" at bounding box center [785, 789] width 39 height 39
type textarea "x"
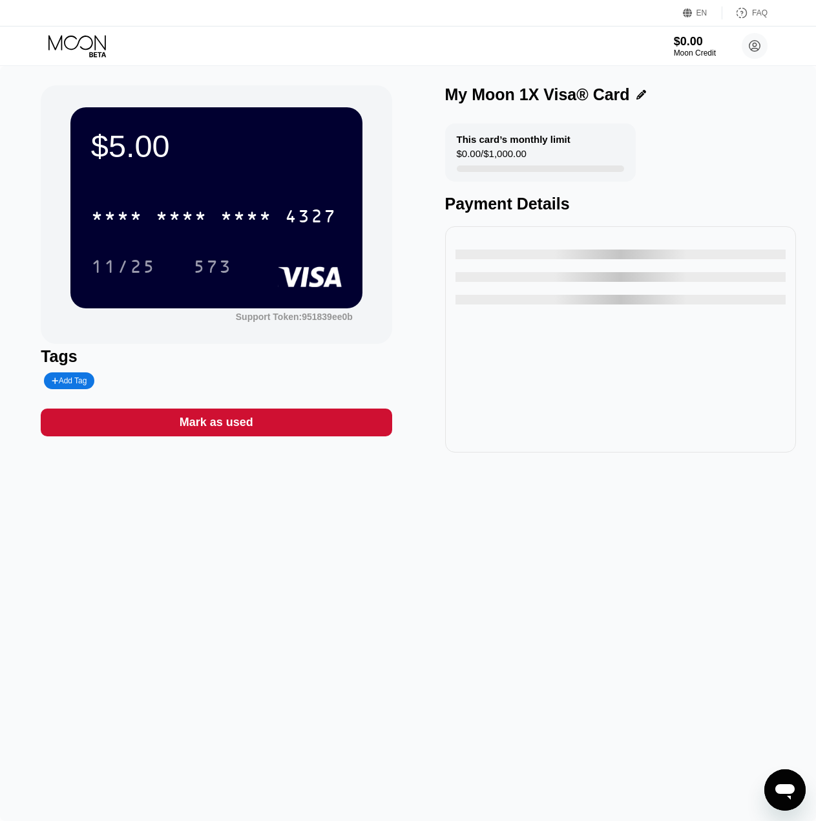
click at [793, 789] on icon "פתח את חלון הודעות הטקסט" at bounding box center [785, 792] width 19 height 16
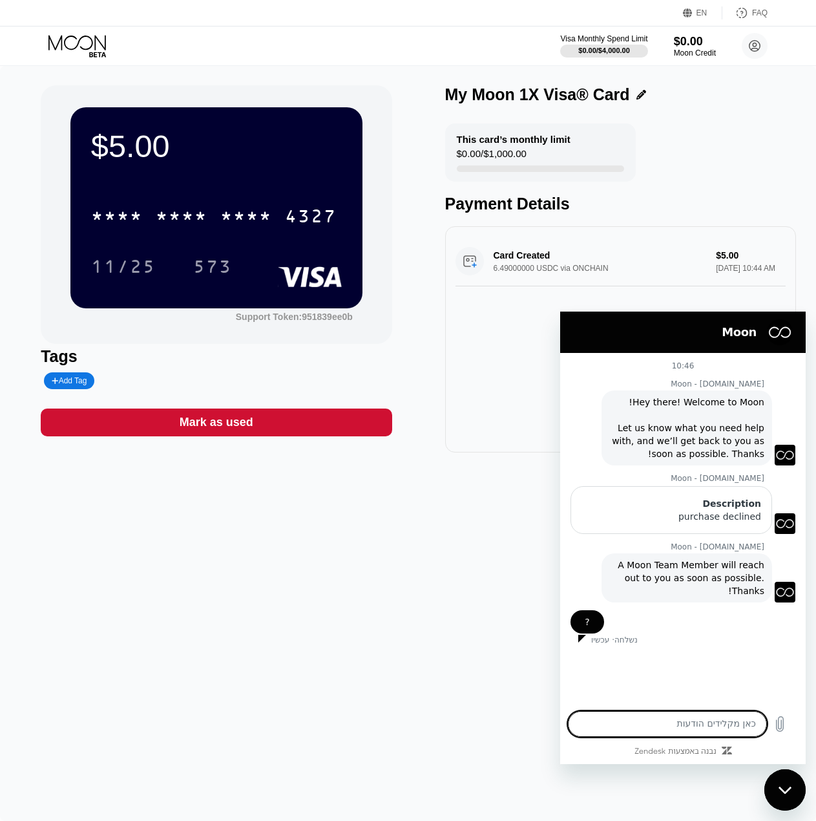
click at [517, 648] on div "$5.00 * * * * * * * * * * * * 4327 11/25 573 Support Token: 951839ee0b Tags Add…" at bounding box center [408, 443] width 816 height 755
drag, startPoint x: 796, startPoint y: 783, endPoint x: 1528, endPoint y: 1539, distance: 1052.7
click at [796, 783] on div "סגור את חלון הודעות הטקסט" at bounding box center [785, 789] width 39 height 39
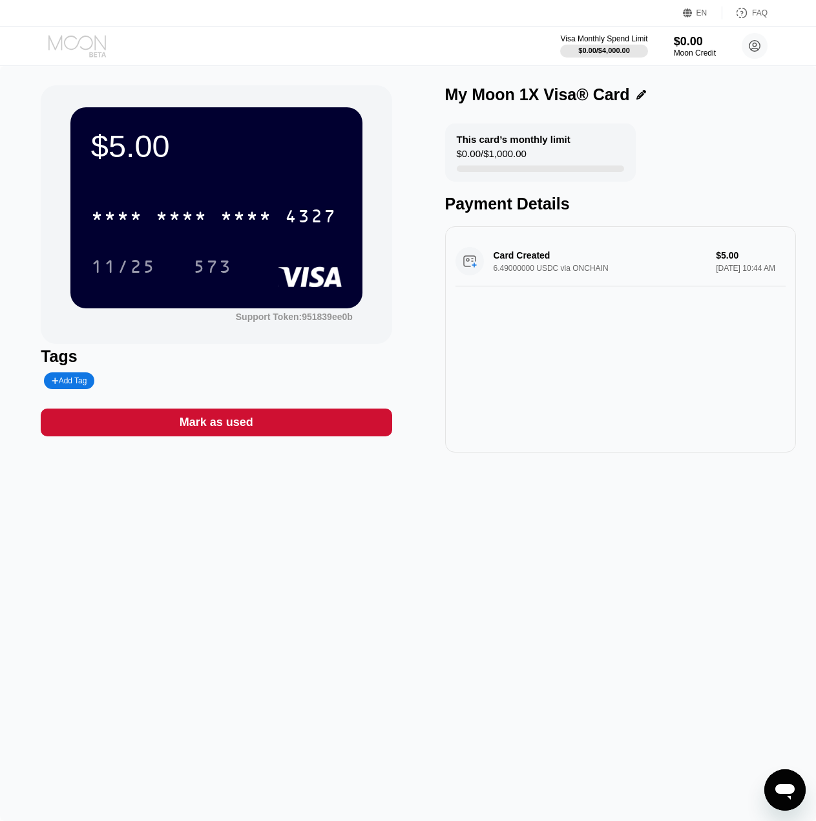
click at [72, 44] on icon at bounding box center [78, 46] width 60 height 23
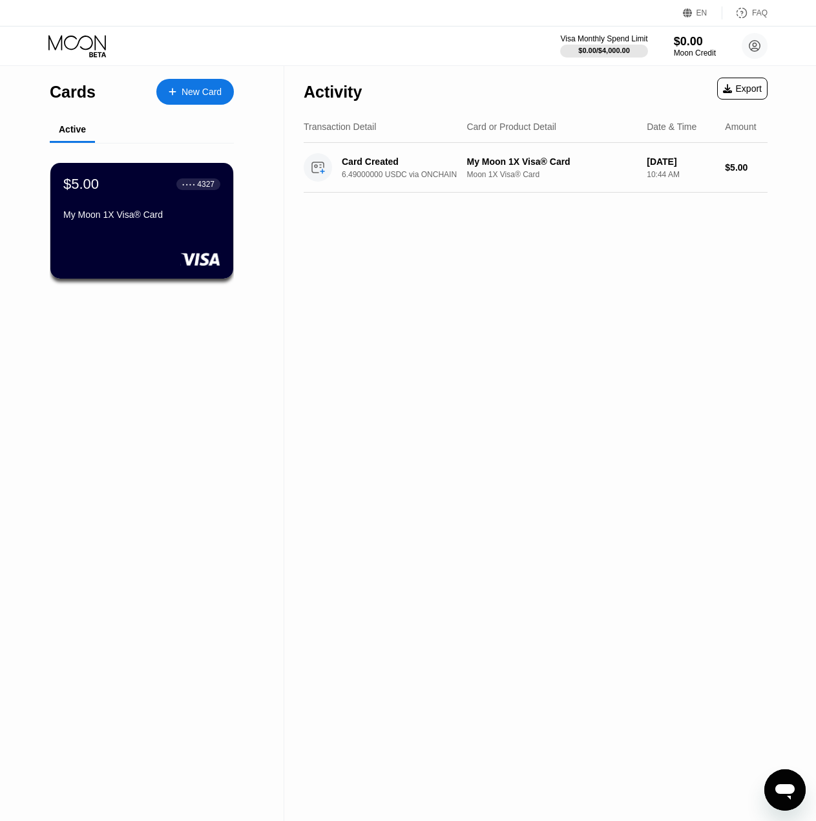
click at [791, 795] on icon "פתח את חלון הודעות הטקסט" at bounding box center [785, 789] width 23 height 23
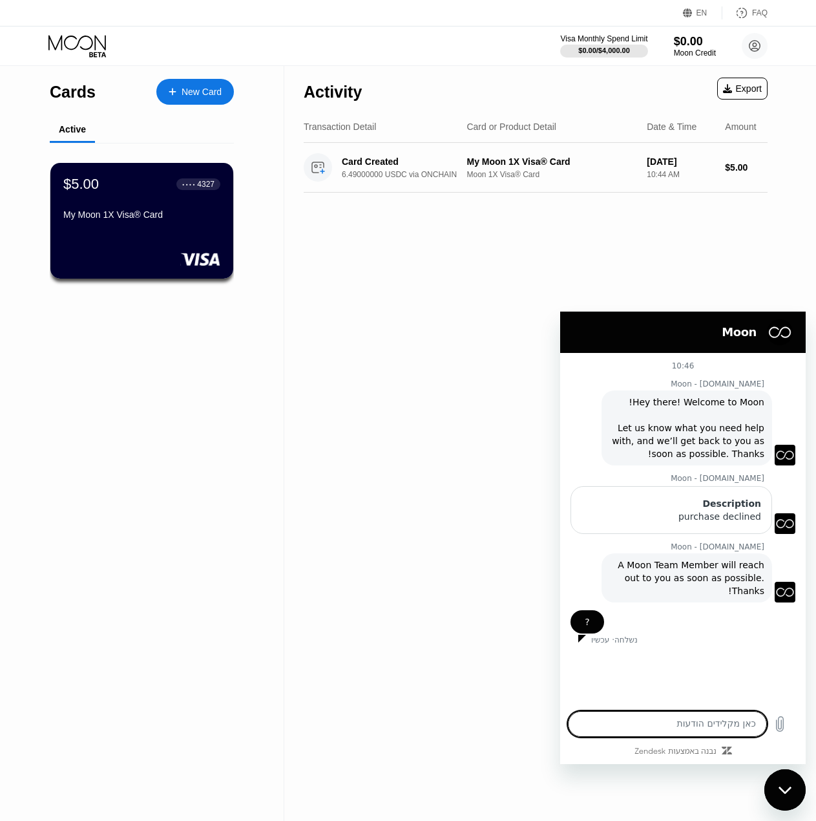
click at [524, 543] on div "Activity Export Transaction Detail Card or Product Detail Date & Time Amount Ca…" at bounding box center [535, 443] width 503 height 755
click at [776, 776] on div "סגור את חלון הודעות הטקסט" at bounding box center [785, 789] width 39 height 39
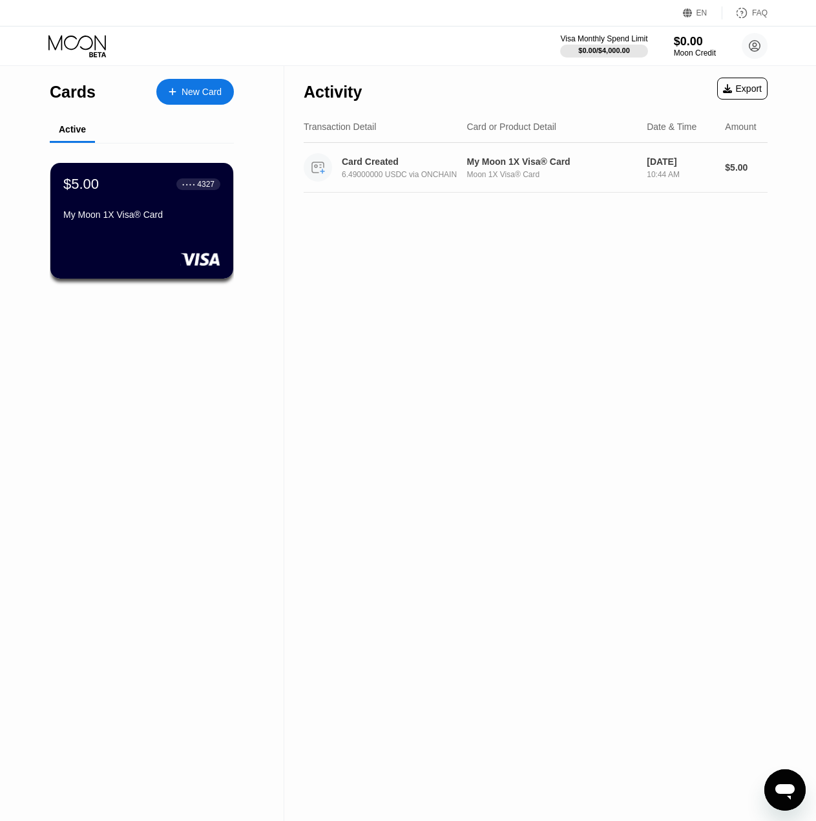
click at [514, 169] on div "My Moon 1X Visa® Card Moon 1X Visa® Card" at bounding box center [552, 167] width 170 height 23
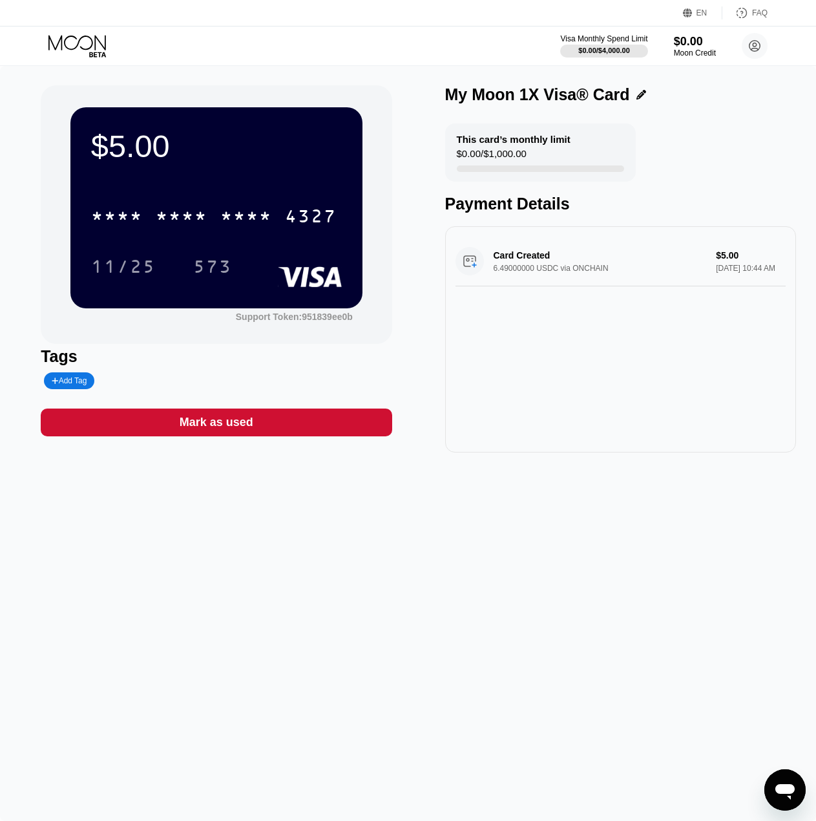
click at [507, 150] on div "$0.00 / $1,000.00" at bounding box center [492, 156] width 70 height 17
click at [698, 48] on div "$0.00" at bounding box center [694, 41] width 43 height 14
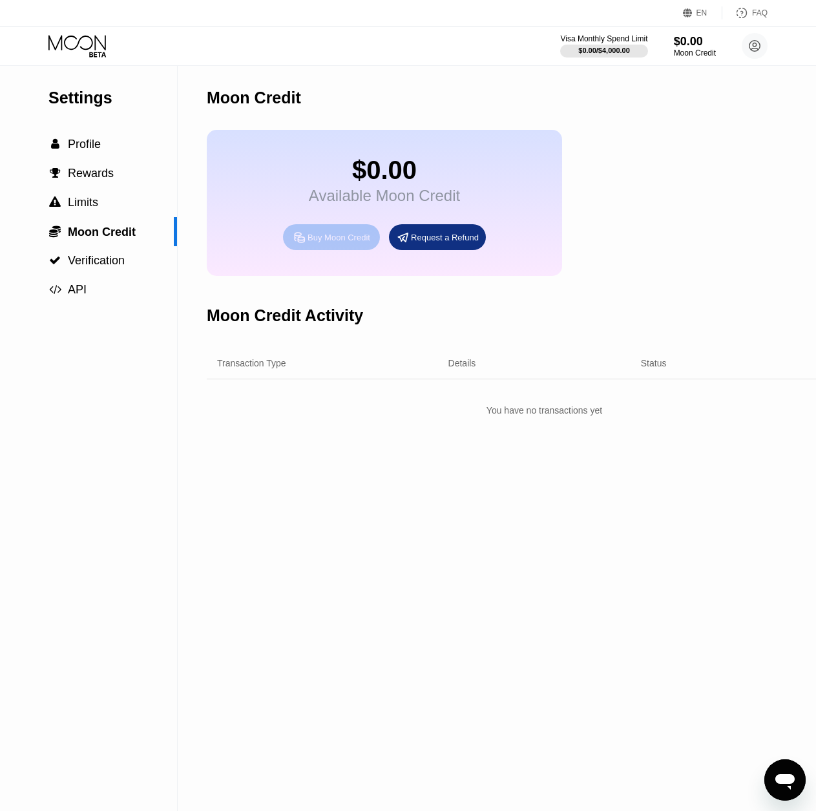
click at [334, 250] on div "Buy Moon Credit" at bounding box center [331, 237] width 97 height 26
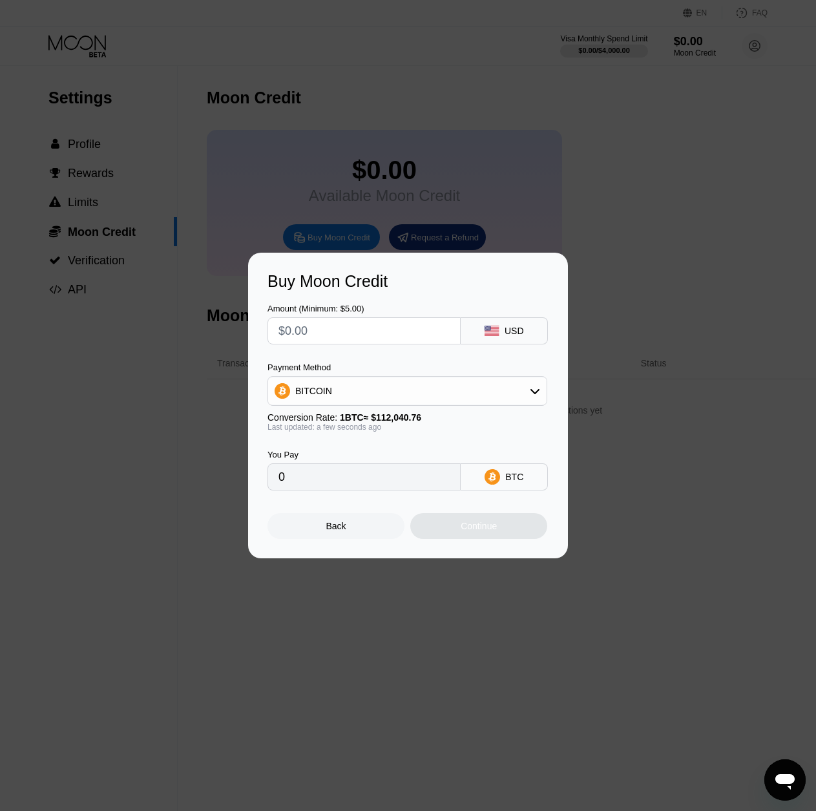
click at [354, 392] on div "BITCOIN" at bounding box center [407, 391] width 279 height 26
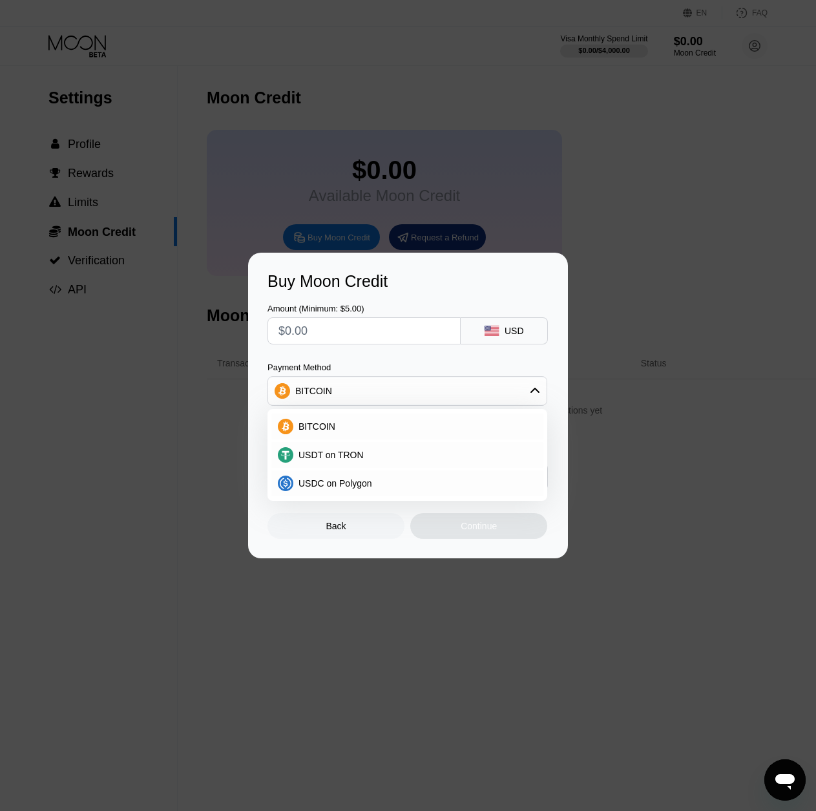
click at [176, 461] on div "Buy Moon Credit Amount (Minimum: $5.00) USD Payment Method BITCOIN BITCOIN USDT…" at bounding box center [408, 406] width 816 height 306
click at [151, 388] on div "Buy Moon Credit Amount (Minimum: $5.00) USD Payment Method BITCOIN BITCOIN USDT…" at bounding box center [408, 406] width 816 height 306
click at [641, 277] on div "Buy Moon Credit Amount (Minimum: $5.00) USD Payment Method BITCOIN BITCOIN USDT…" at bounding box center [408, 406] width 816 height 306
click at [342, 531] on div "Back" at bounding box center [336, 526] width 20 height 10
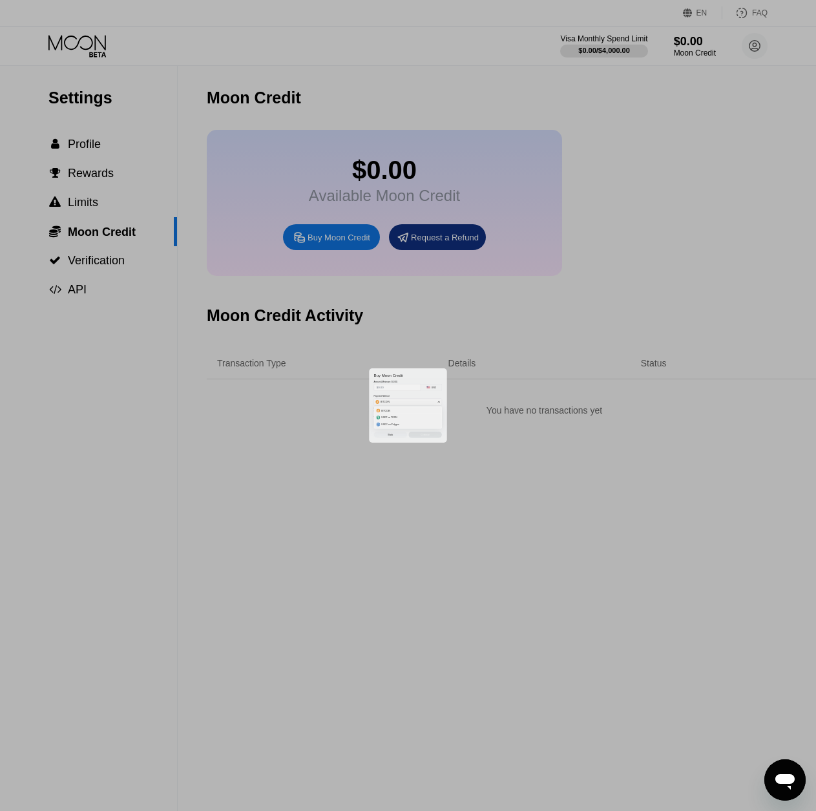
drag, startPoint x: 333, startPoint y: 532, endPoint x: 304, endPoint y: 513, distance: 34.1
click at [328, 532] on div at bounding box center [413, 410] width 826 height 821
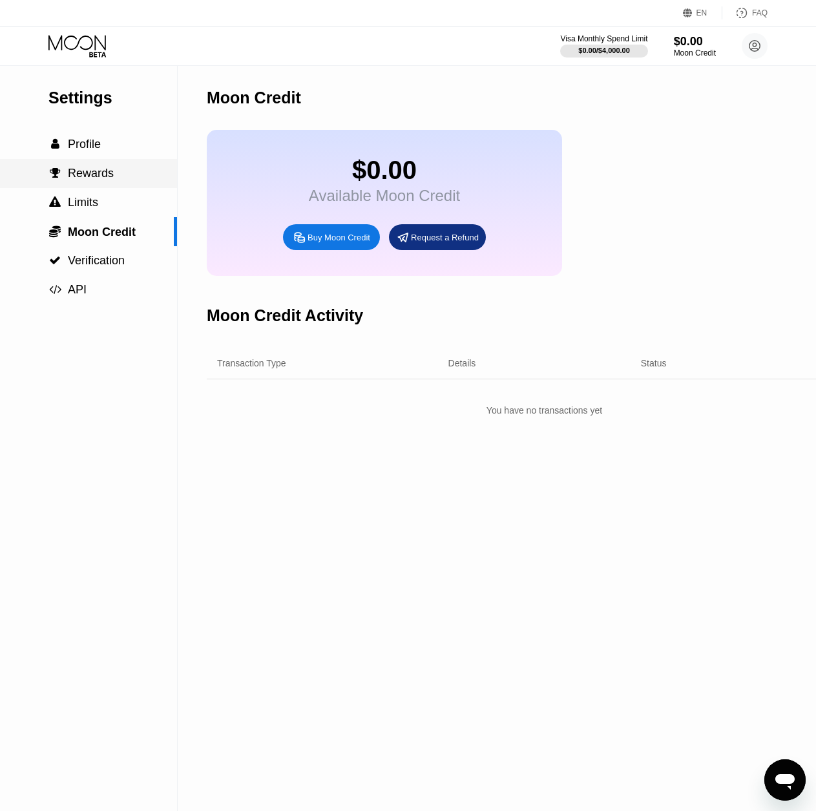
click at [102, 170] on span "Rewards" at bounding box center [91, 173] width 46 height 13
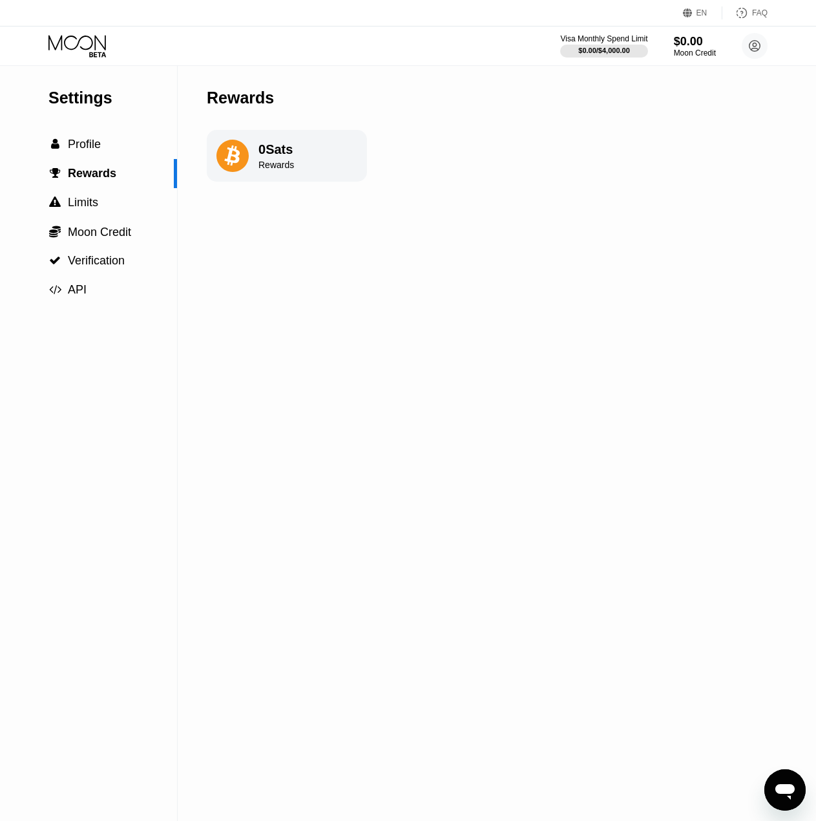
click at [276, 161] on div "0 Sats Rewards" at bounding box center [277, 156] width 36 height 28
click at [107, 196] on div " Limits" at bounding box center [88, 202] width 177 height 29
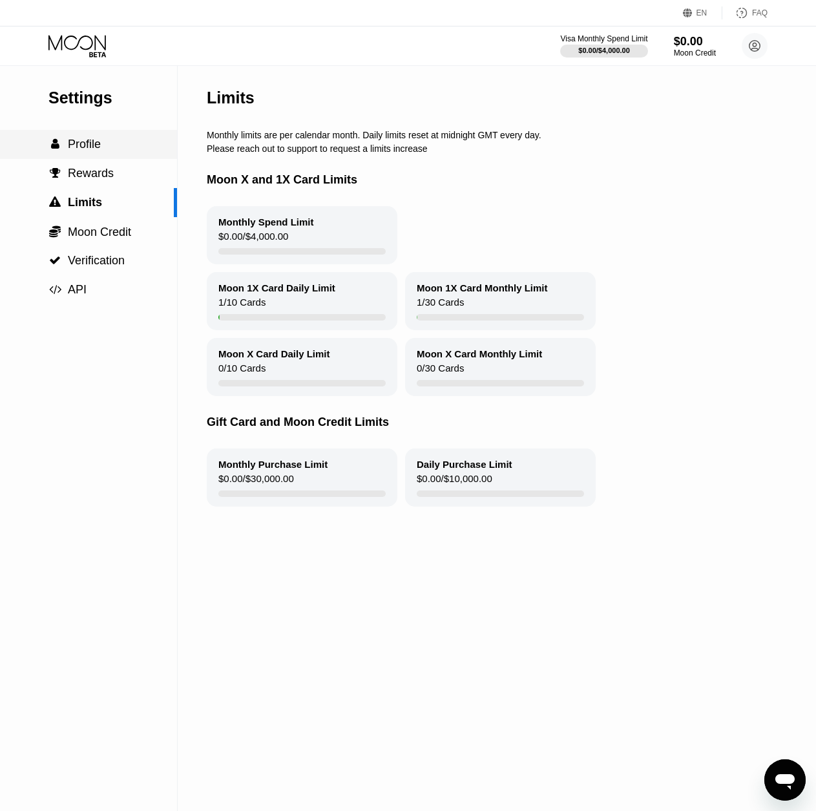
click at [79, 149] on span "Profile" at bounding box center [84, 144] width 33 height 13
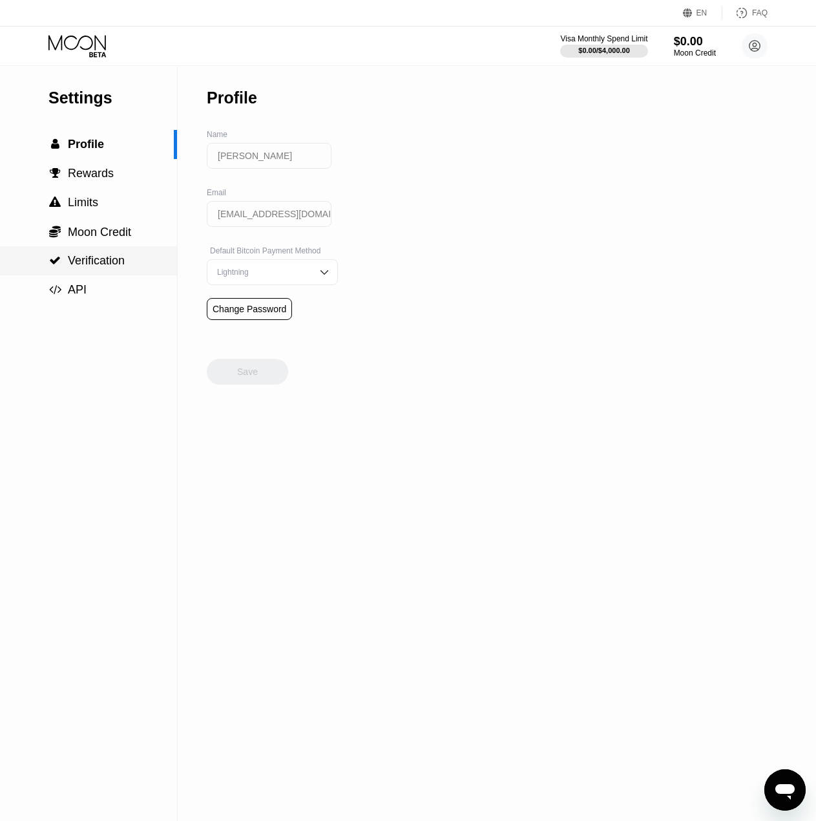
click at [80, 260] on span "Verification" at bounding box center [96, 260] width 57 height 13
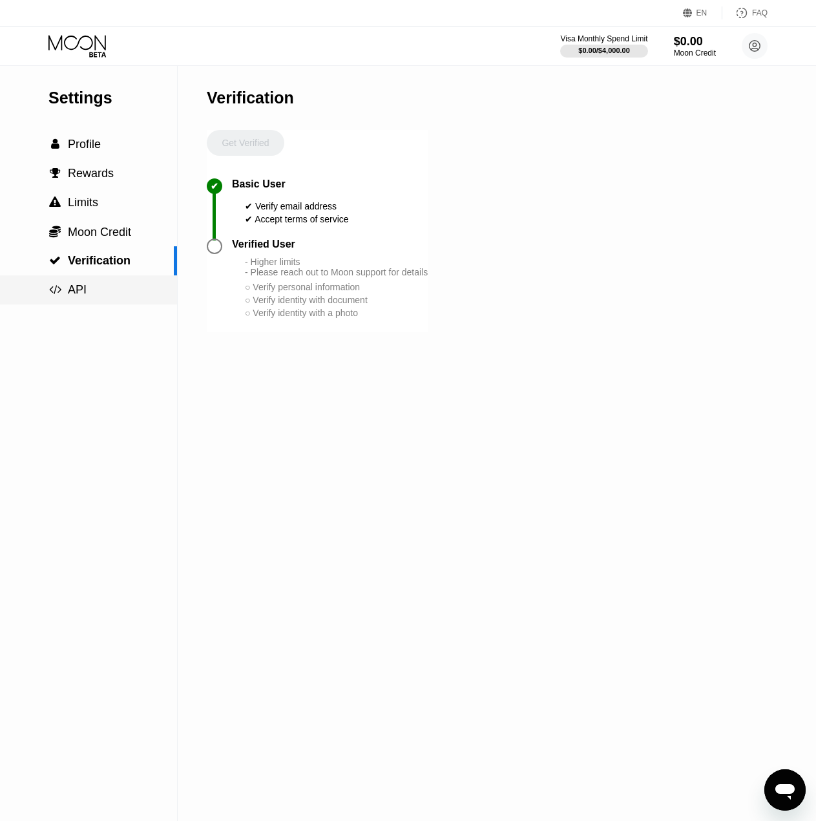
click at [61, 295] on span "" at bounding box center [55, 290] width 12 height 12
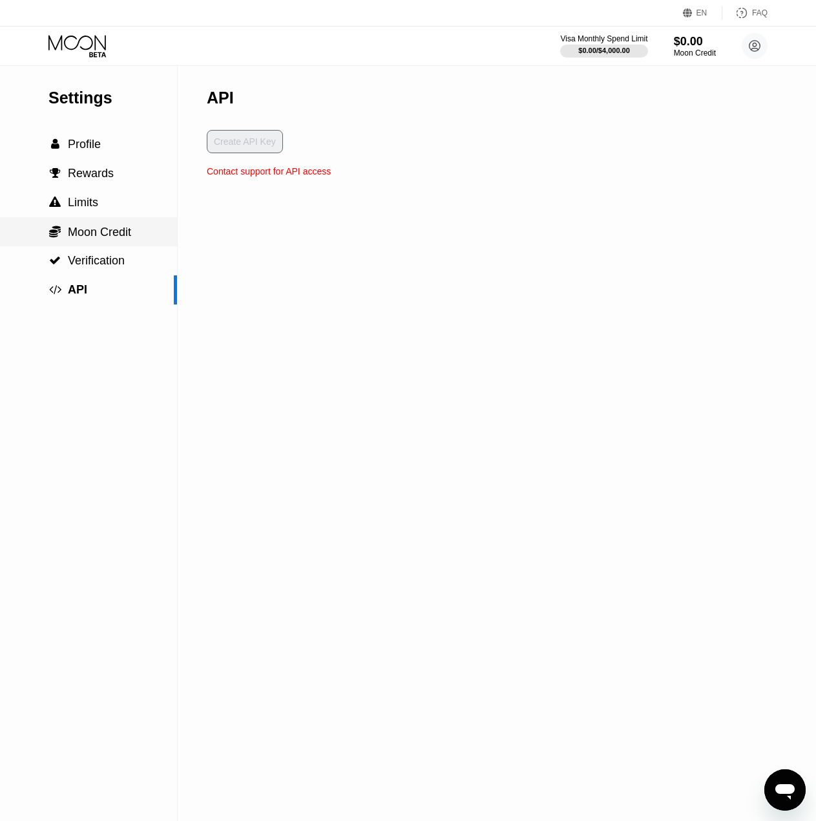
click at [79, 246] on div " Moon Credit" at bounding box center [88, 231] width 177 height 29
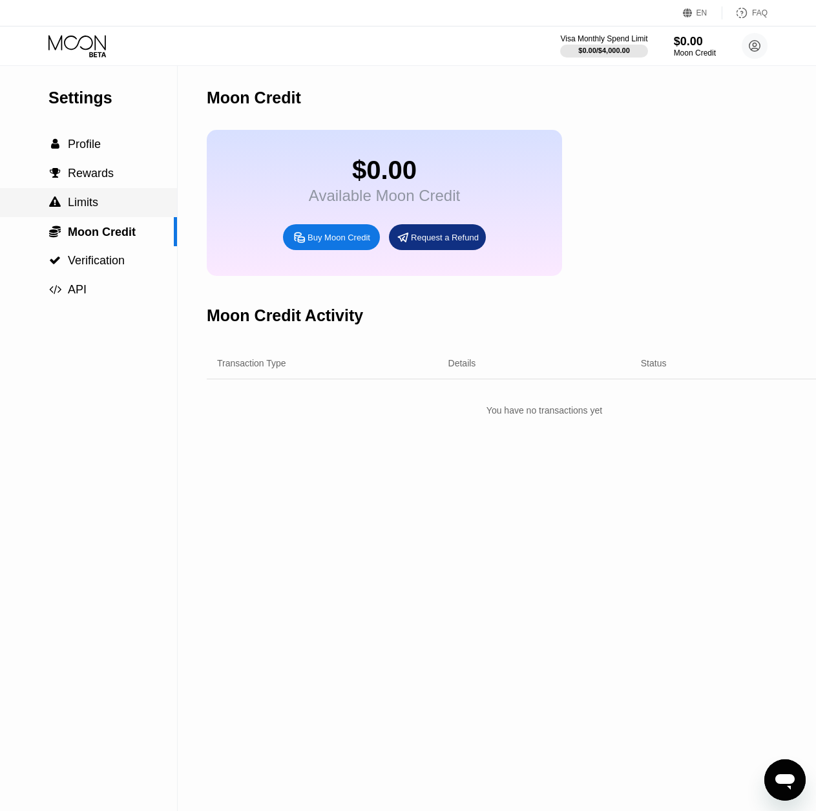
click at [78, 209] on span "Limits" at bounding box center [83, 202] width 30 height 13
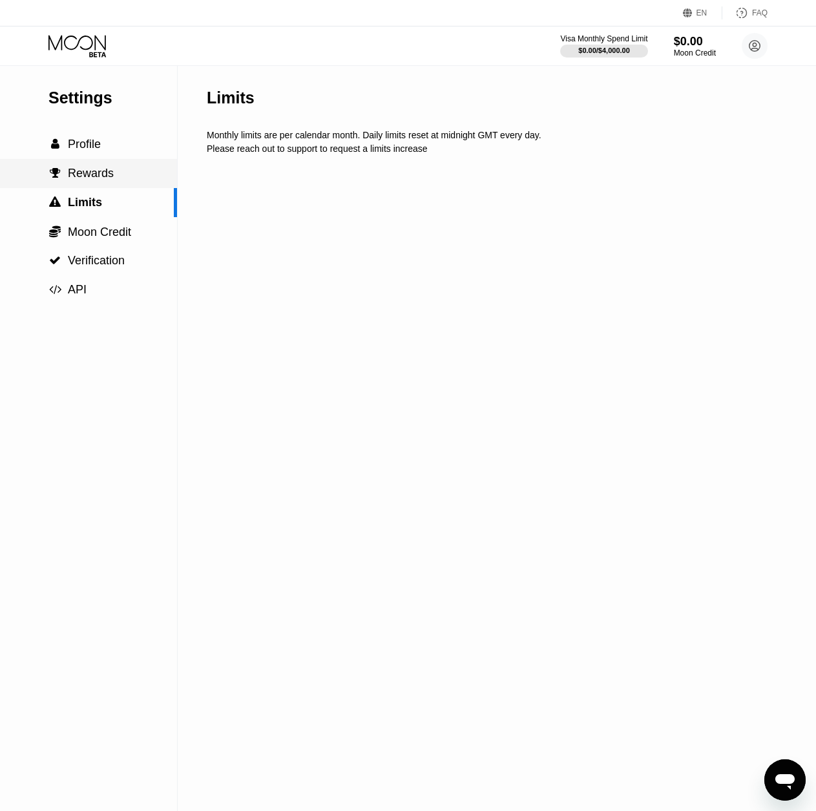
click at [80, 188] on div " Rewards" at bounding box center [88, 173] width 177 height 29
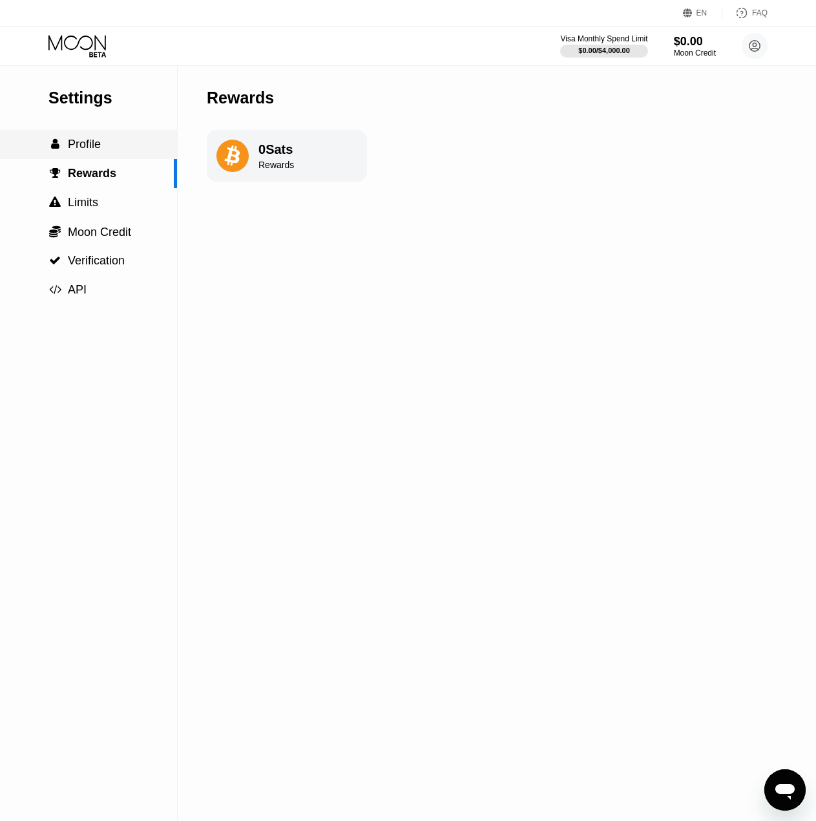
click at [92, 159] on div " Profile" at bounding box center [88, 144] width 177 height 29
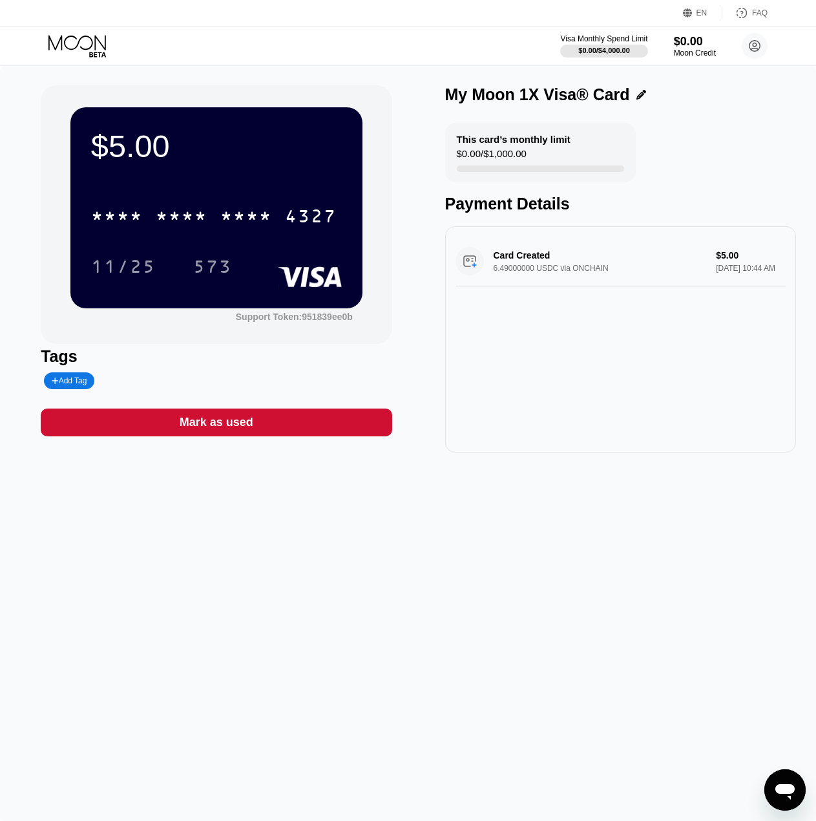
click at [779, 792] on icon "פתח את חלון הודעות הטקסט" at bounding box center [785, 792] width 19 height 16
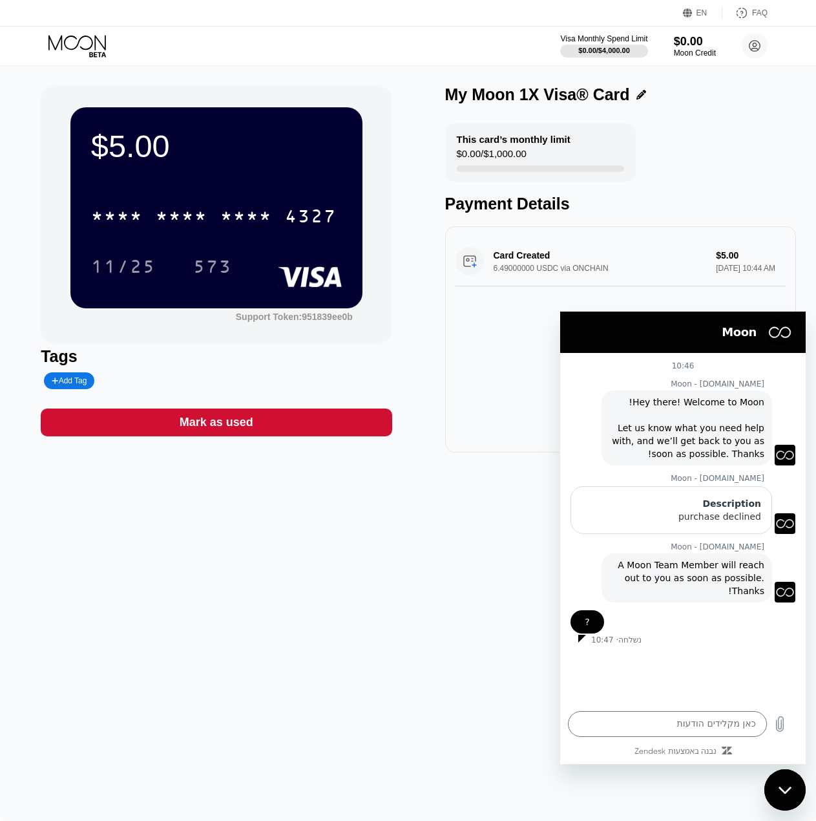
click at [787, 773] on div "סגור את חלון הודעות הטקסט" at bounding box center [785, 789] width 39 height 39
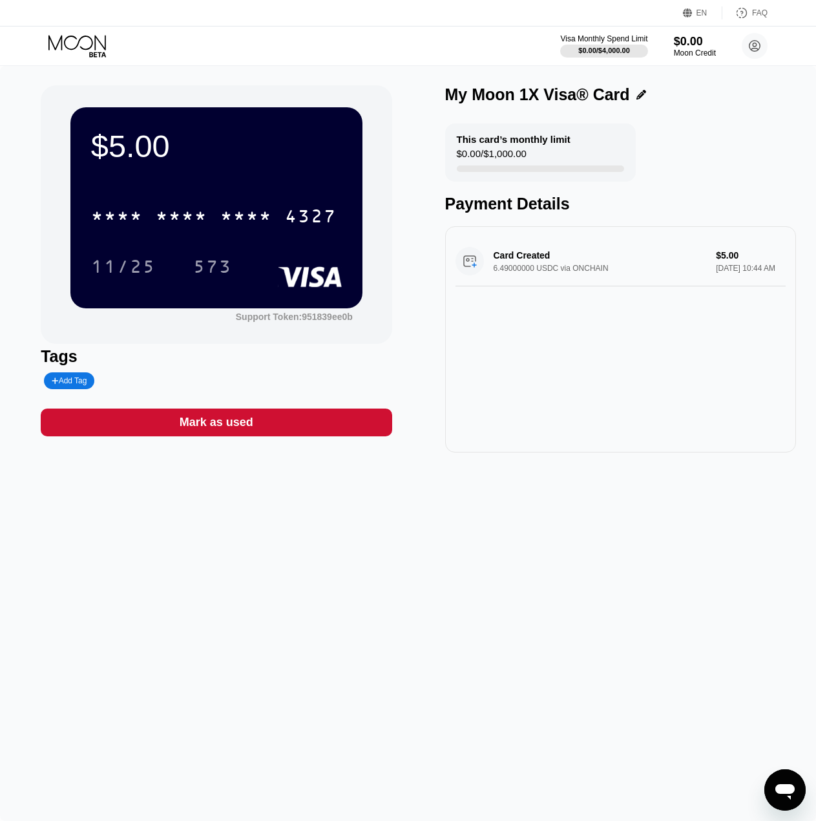
click at [789, 789] on icon "פתח את חלון הודעות הטקסט" at bounding box center [785, 792] width 19 height 16
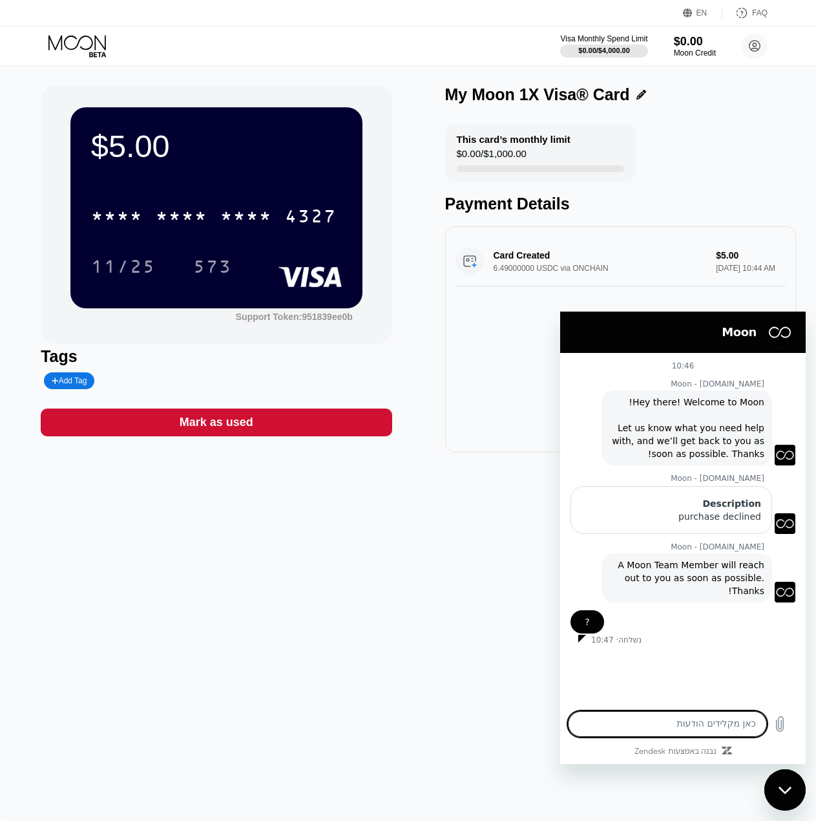
click at [774, 786] on div "סגור את חלון הודעות הטקסט" at bounding box center [785, 789] width 39 height 39
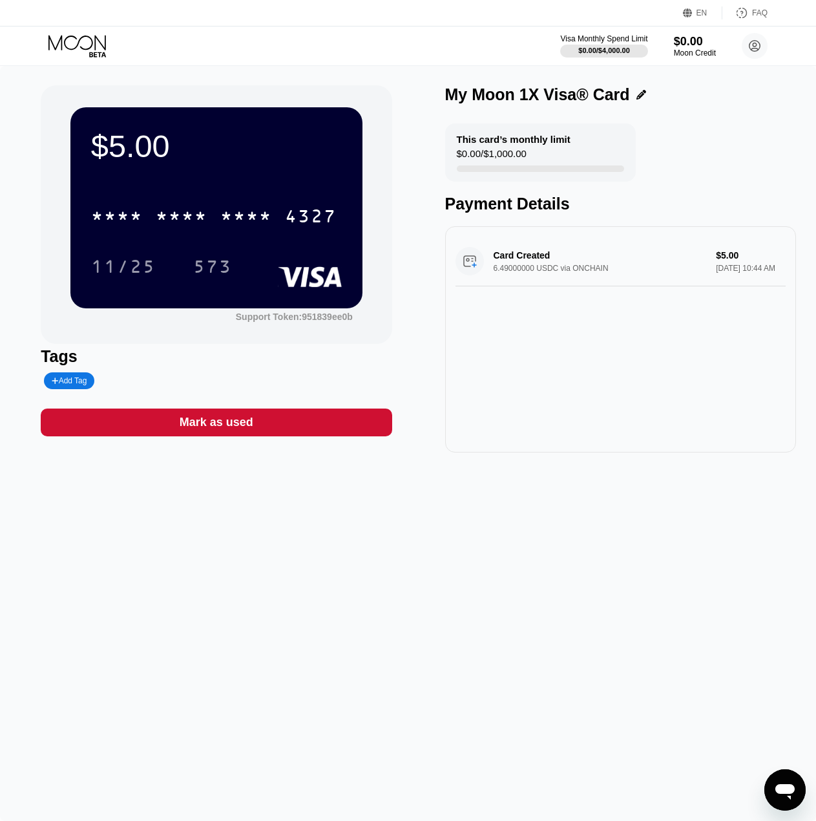
click at [784, 785] on icon "פתח את חלון הודעות הטקסט" at bounding box center [785, 792] width 19 height 16
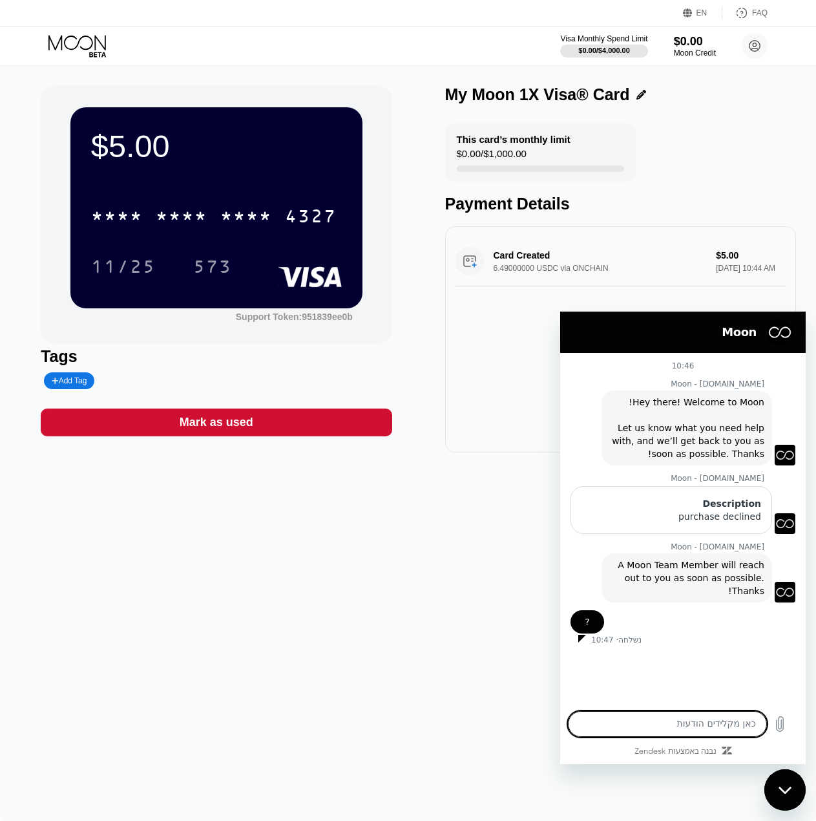
type textarea "?"
click at [469, 669] on div "$5.00 * * * * * * * * * * * * 4327 11/25 573 Support Token: 951839ee0b Tags Add…" at bounding box center [408, 443] width 816 height 755
click at [488, 652] on div "$5.00 * * * * * * * * * * * * 4327 11/25 573 Support Token: 951839ee0b Tags Add…" at bounding box center [408, 443] width 816 height 755
click at [673, 715] on textarea at bounding box center [667, 724] width 199 height 26
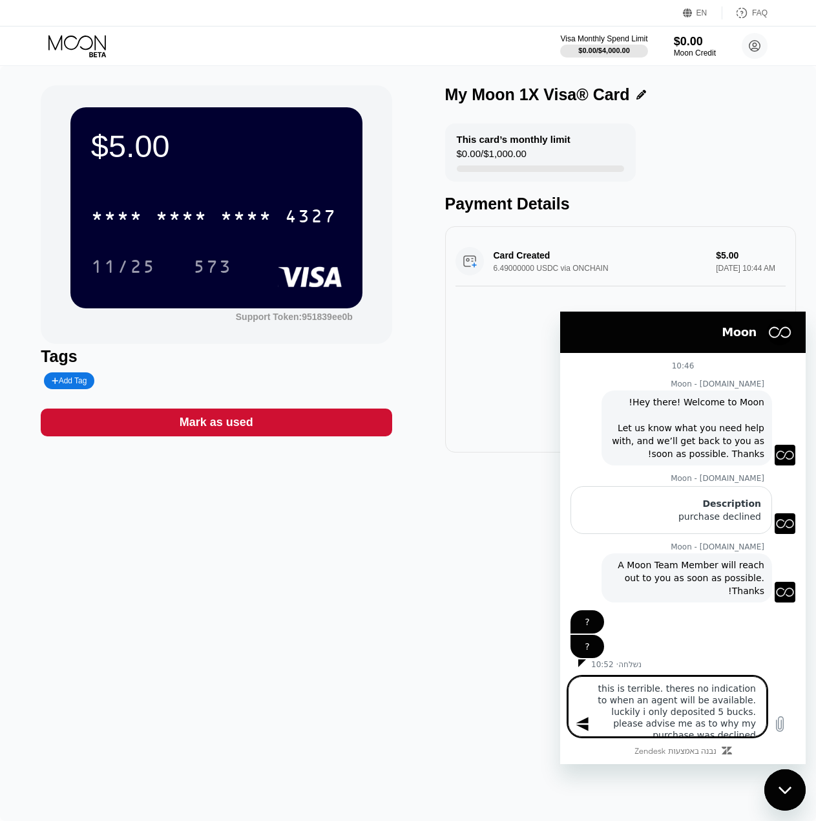
type textarea "this is terrible. theres no indication to when an agent will be available. luck…"
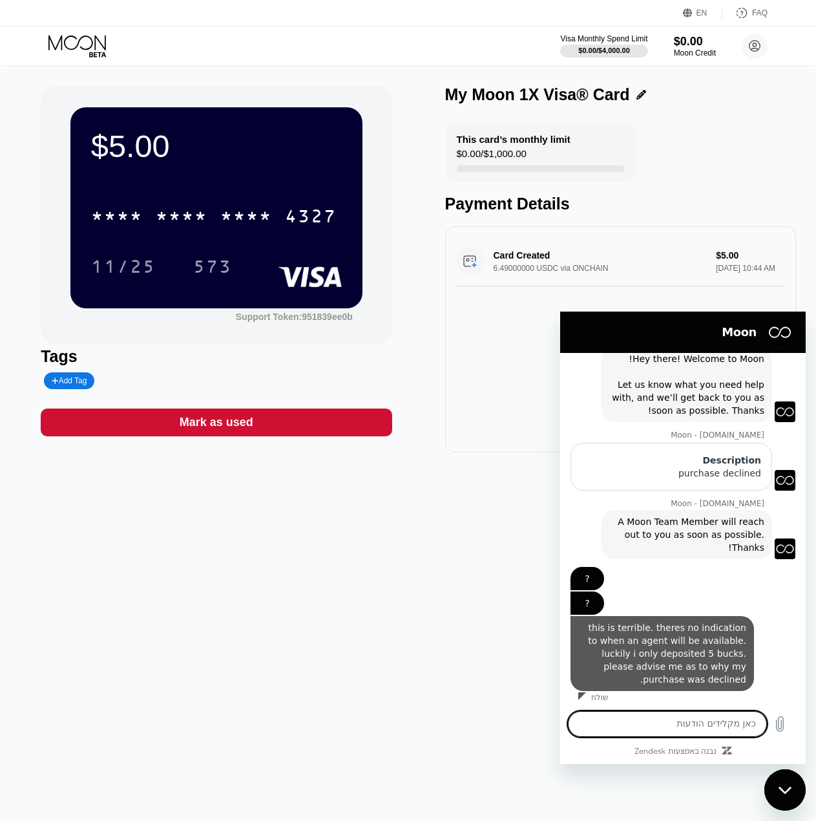
scroll to position [46, 0]
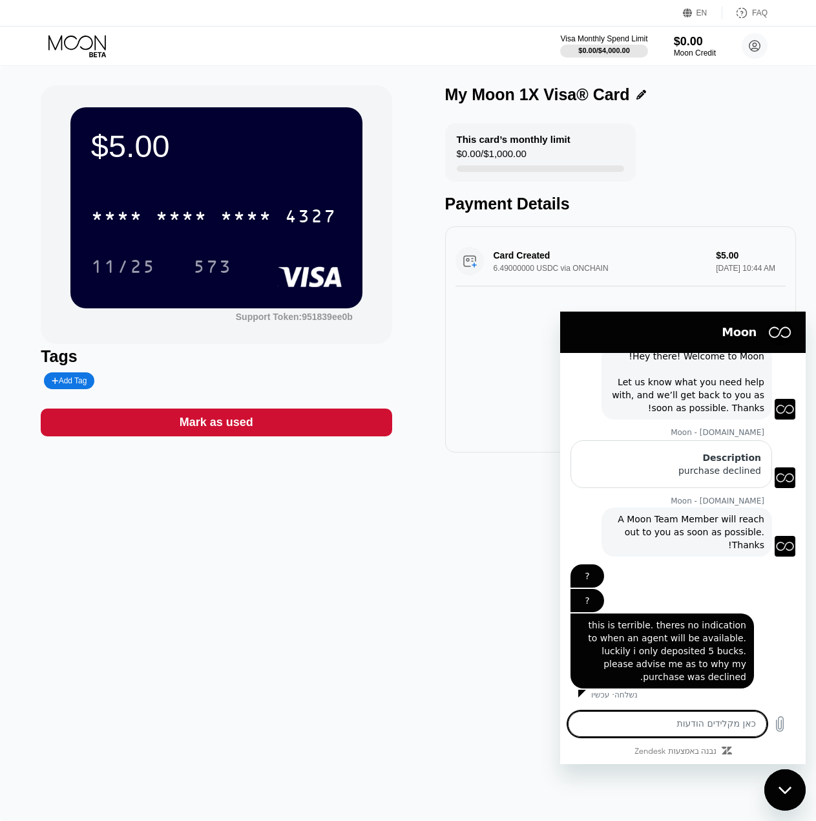
click at [529, 712] on div "$5.00 * * * * * * * * * * * * 4327 11/25 573 Support Token: 951839ee0b Tags Add…" at bounding box center [408, 443] width 816 height 755
click at [497, 559] on div "$5.00 * * * * * * * * * * * * 4327 11/25 573 Support Token: 951839ee0b Tags Add…" at bounding box center [408, 443] width 816 height 755
click at [781, 792] on icon "סגור את חלון הודעות הטקסט" at bounding box center [786, 790] width 14 height 8
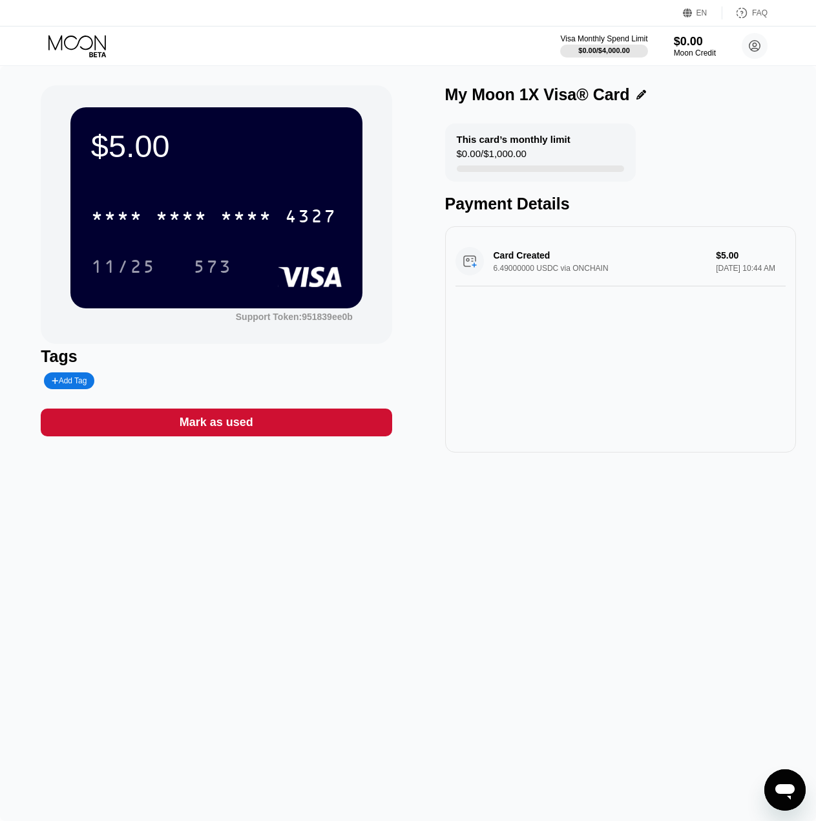
click at [787, 779] on icon "פתח את חלון הודעות הטקסט" at bounding box center [785, 789] width 23 height 23
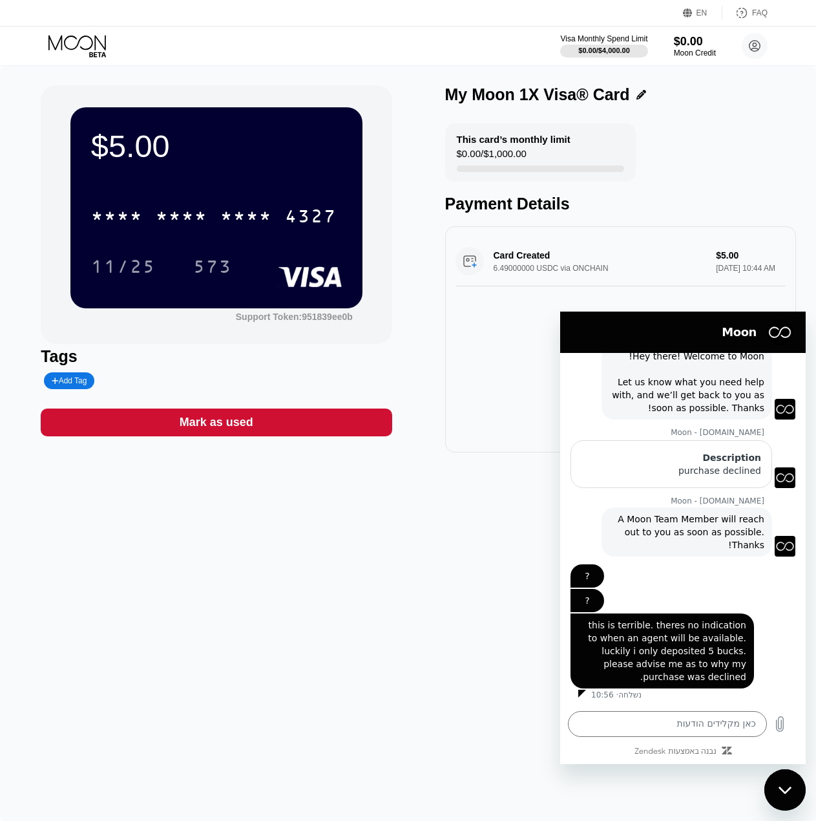
click at [509, 668] on div "$5.00 * * * * * * * * * * * * 4327 11/25 573 Support Token: 951839ee0b Tags Add…" at bounding box center [408, 443] width 816 height 755
